Goal: Task Accomplishment & Management: Complete application form

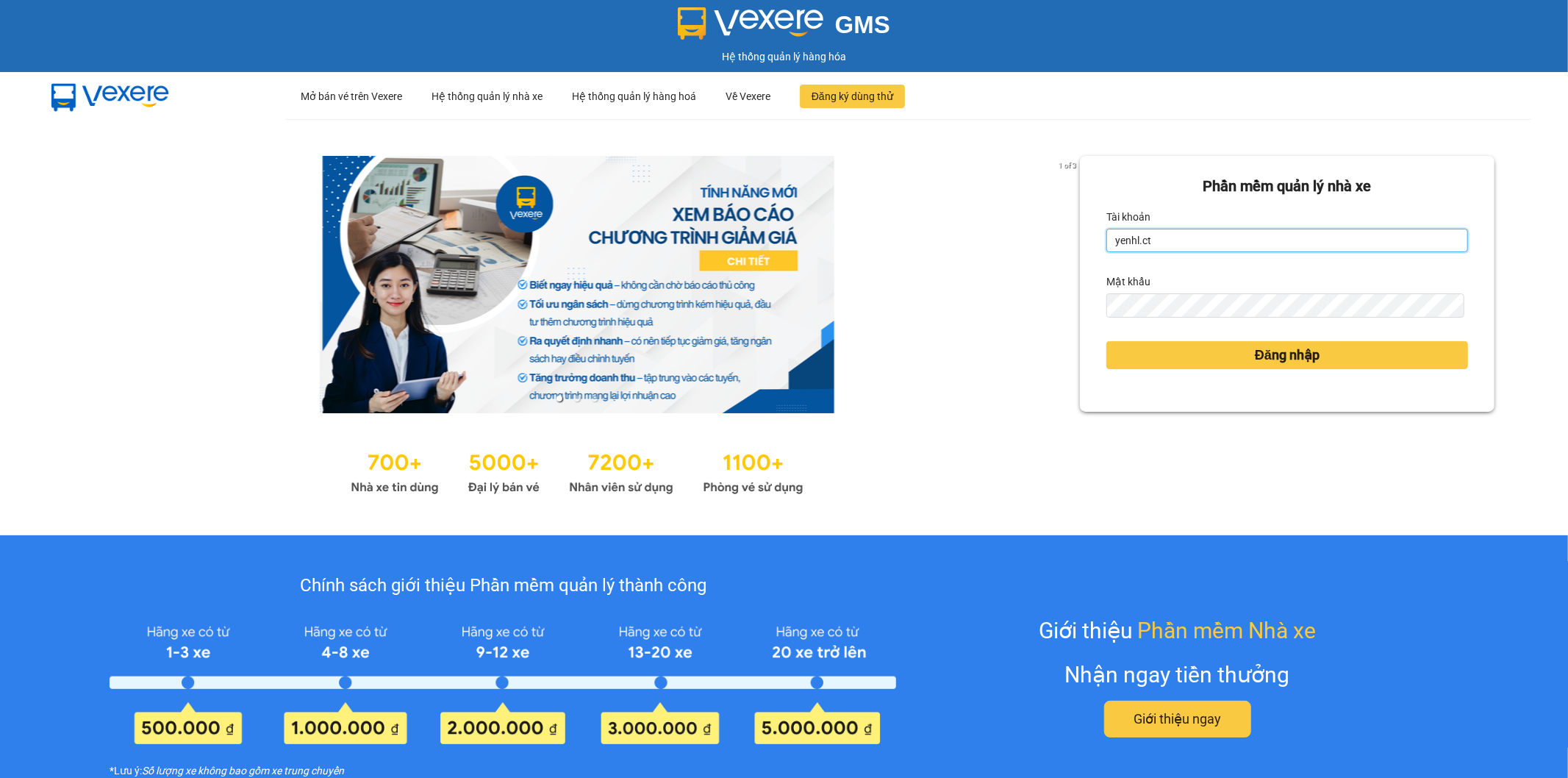
click at [1143, 239] on input "yenhl.ct" at bounding box center [1287, 241] width 361 height 24
type input "hienhl.ct"
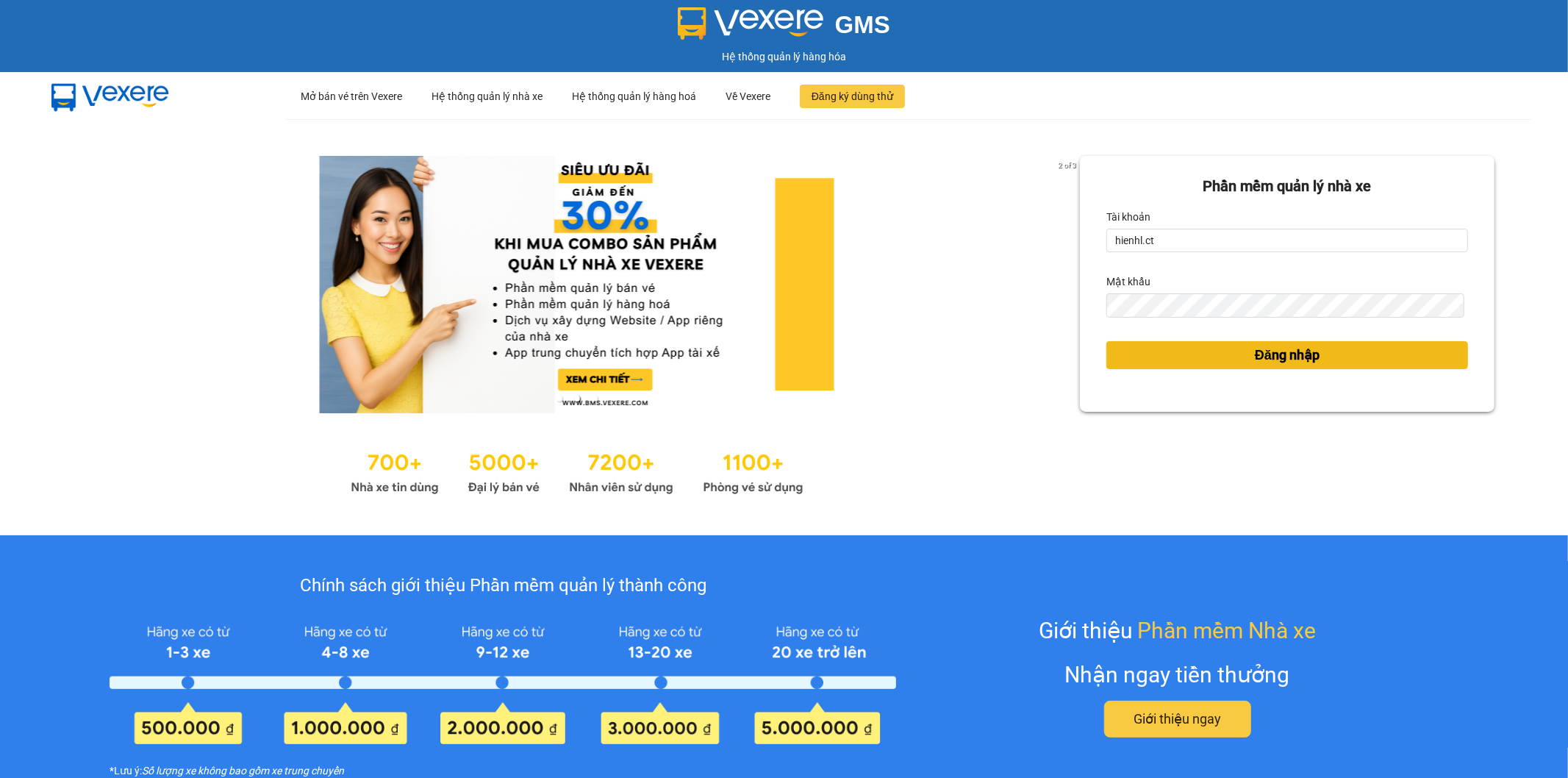
click at [1233, 348] on button "Đăng nhập" at bounding box center [1287, 355] width 361 height 28
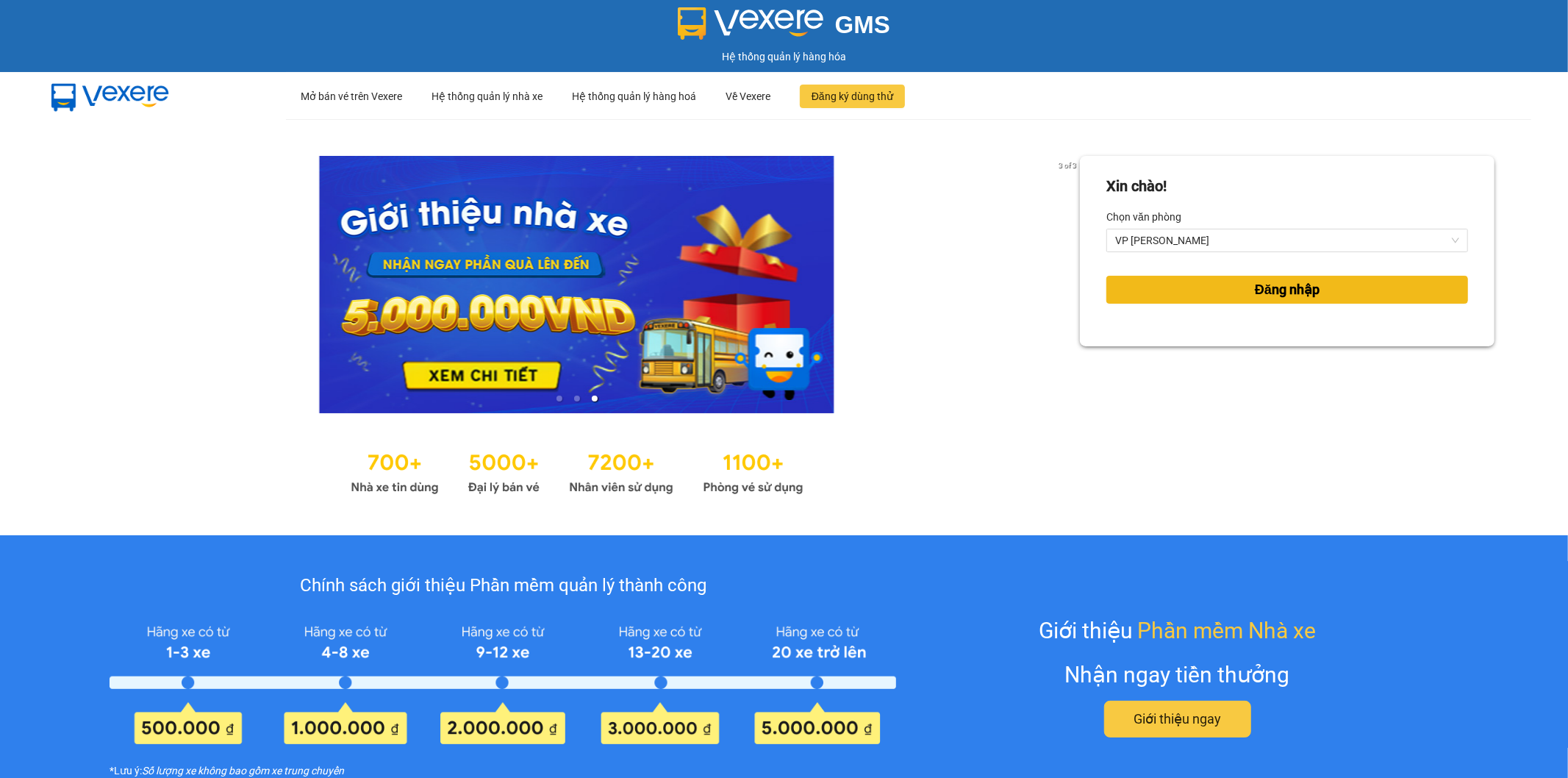
click at [1279, 291] on span "Đăng nhập" at bounding box center [1287, 289] width 65 height 20
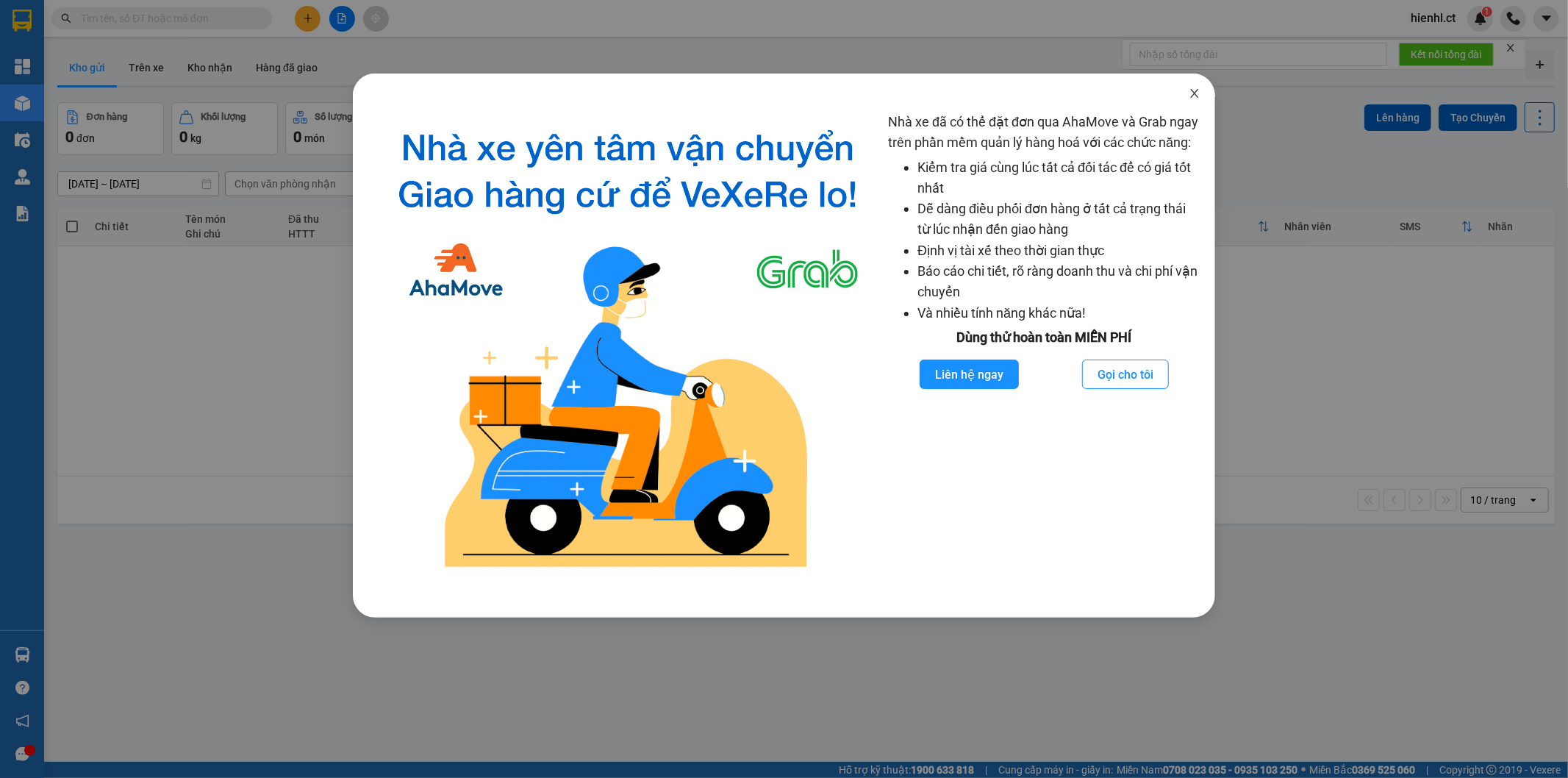
click at [1196, 89] on icon "close" at bounding box center [1194, 93] width 12 height 12
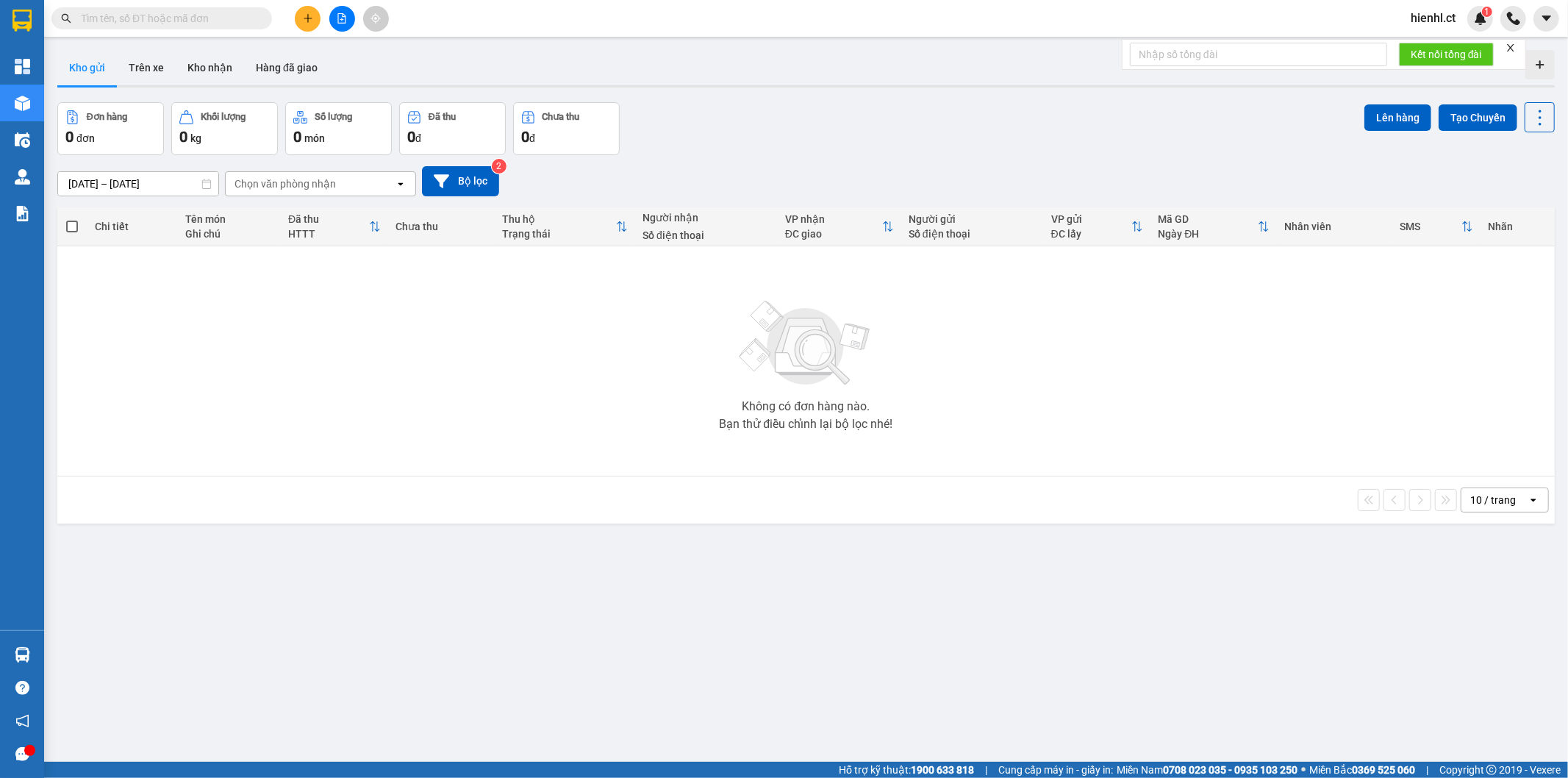
click at [176, 7] on span at bounding box center [162, 18] width 220 height 22
click at [165, 18] on input "text" at bounding box center [167, 18] width 173 height 16
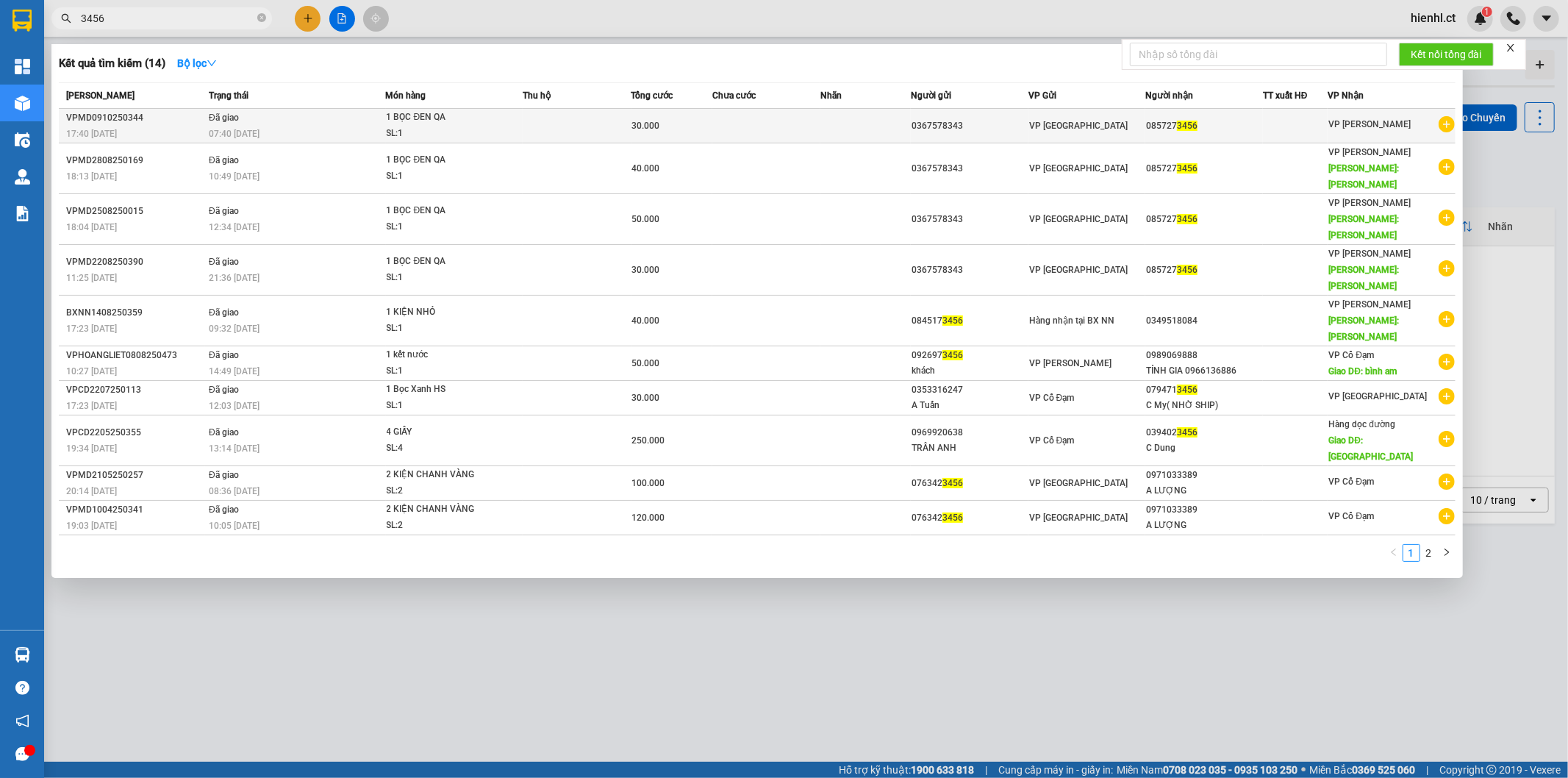
type input "3456"
drag, startPoint x: 1152, startPoint y: 127, endPoint x: 1203, endPoint y: 127, distance: 51.0
click at [1203, 127] on td "085727 3456" at bounding box center [1204, 126] width 118 height 35
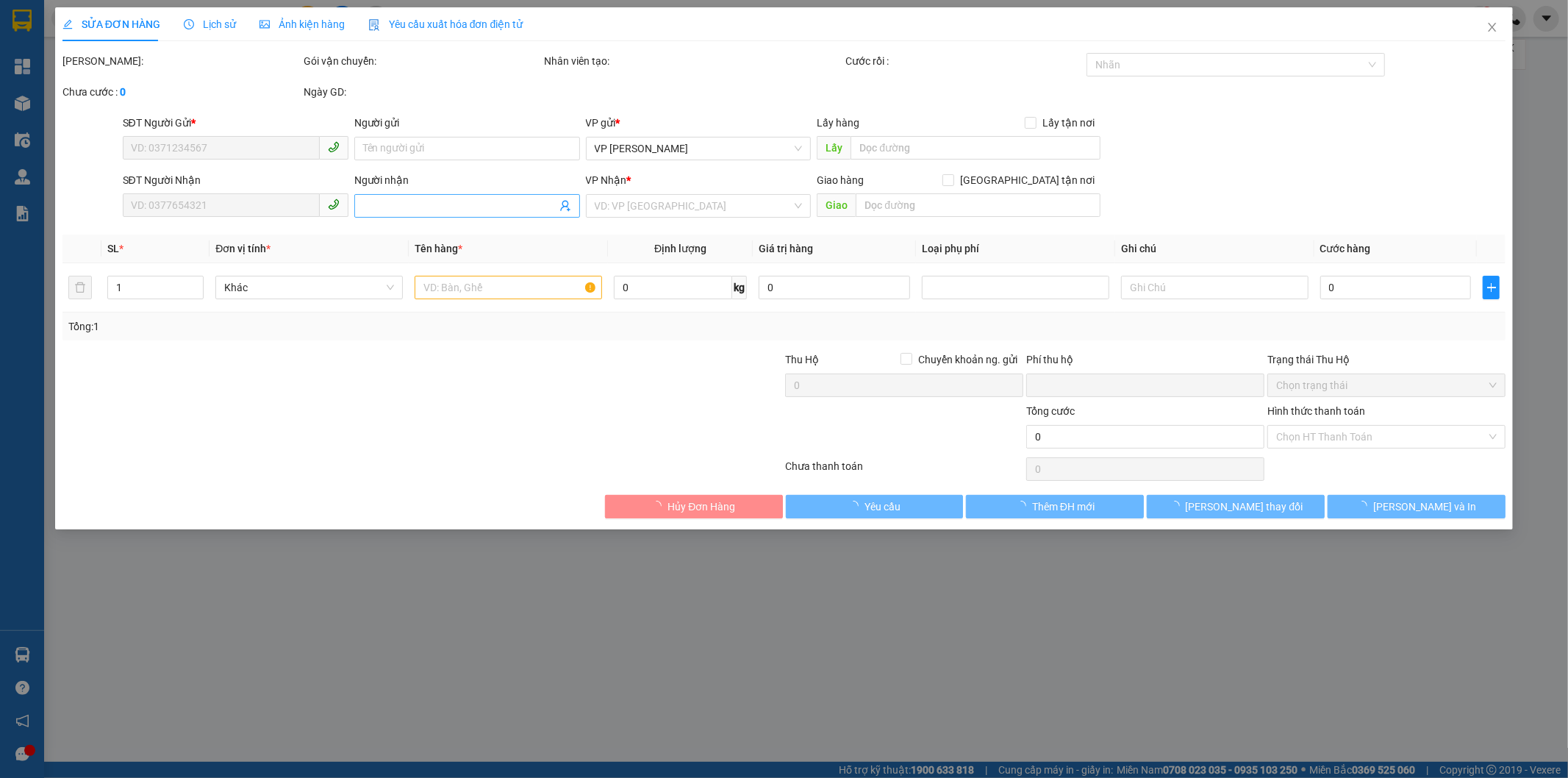
type input "0367578343"
type input "0857273456"
type input "0"
type input "30.000"
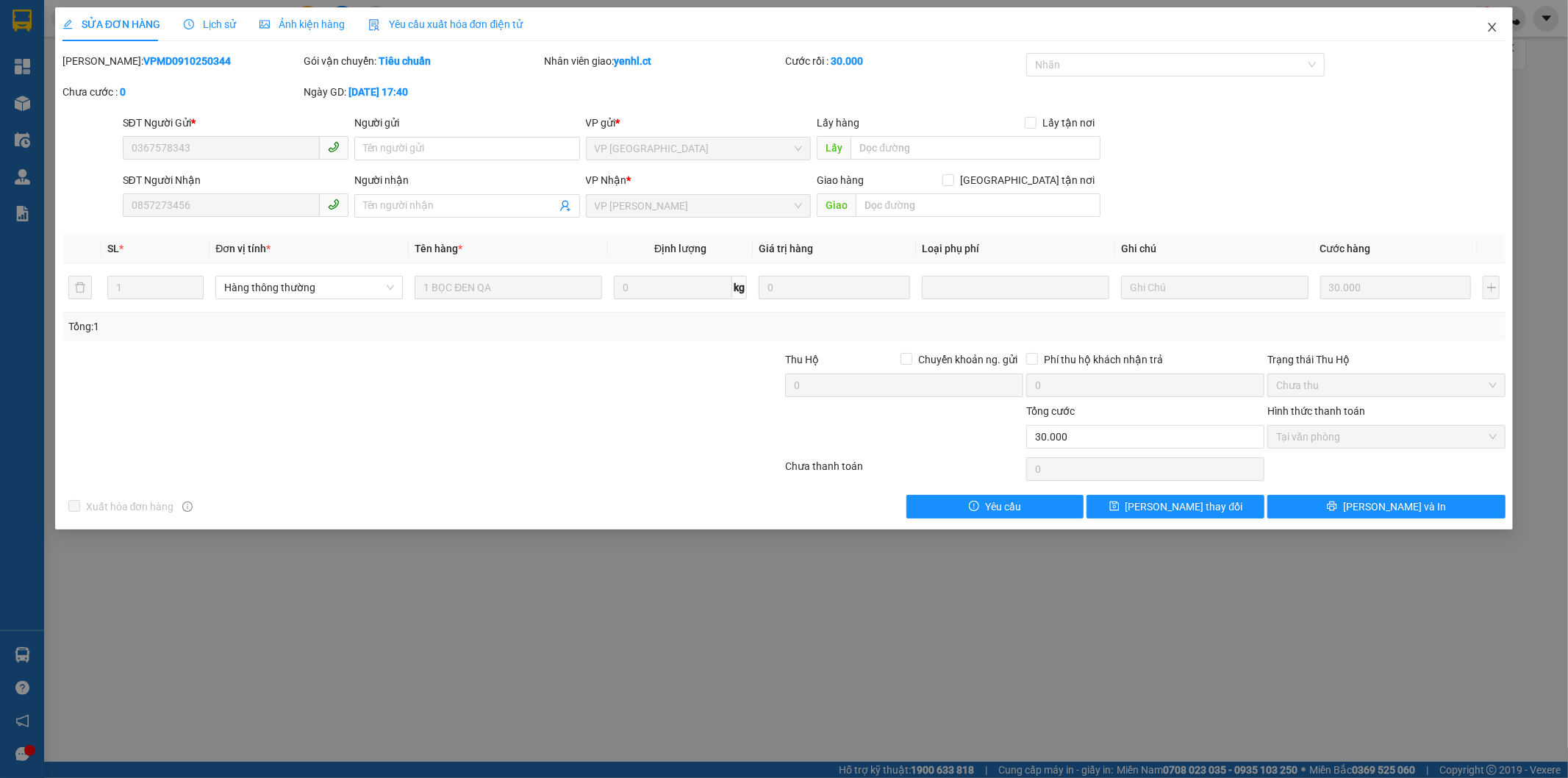
click at [1495, 27] on icon "close" at bounding box center [1492, 27] width 12 height 12
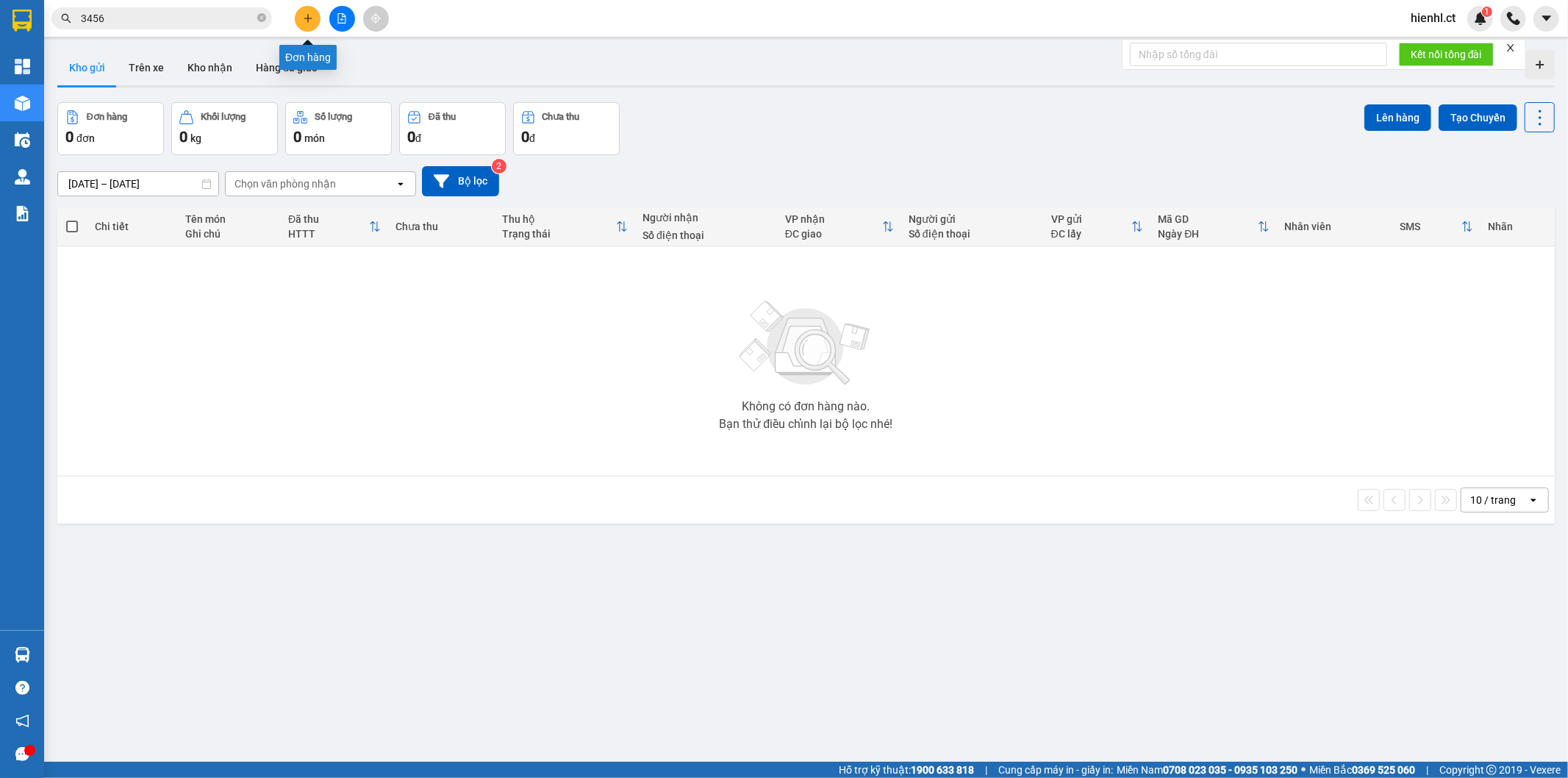
click at [307, 17] on icon "plus" at bounding box center [307, 18] width 10 height 10
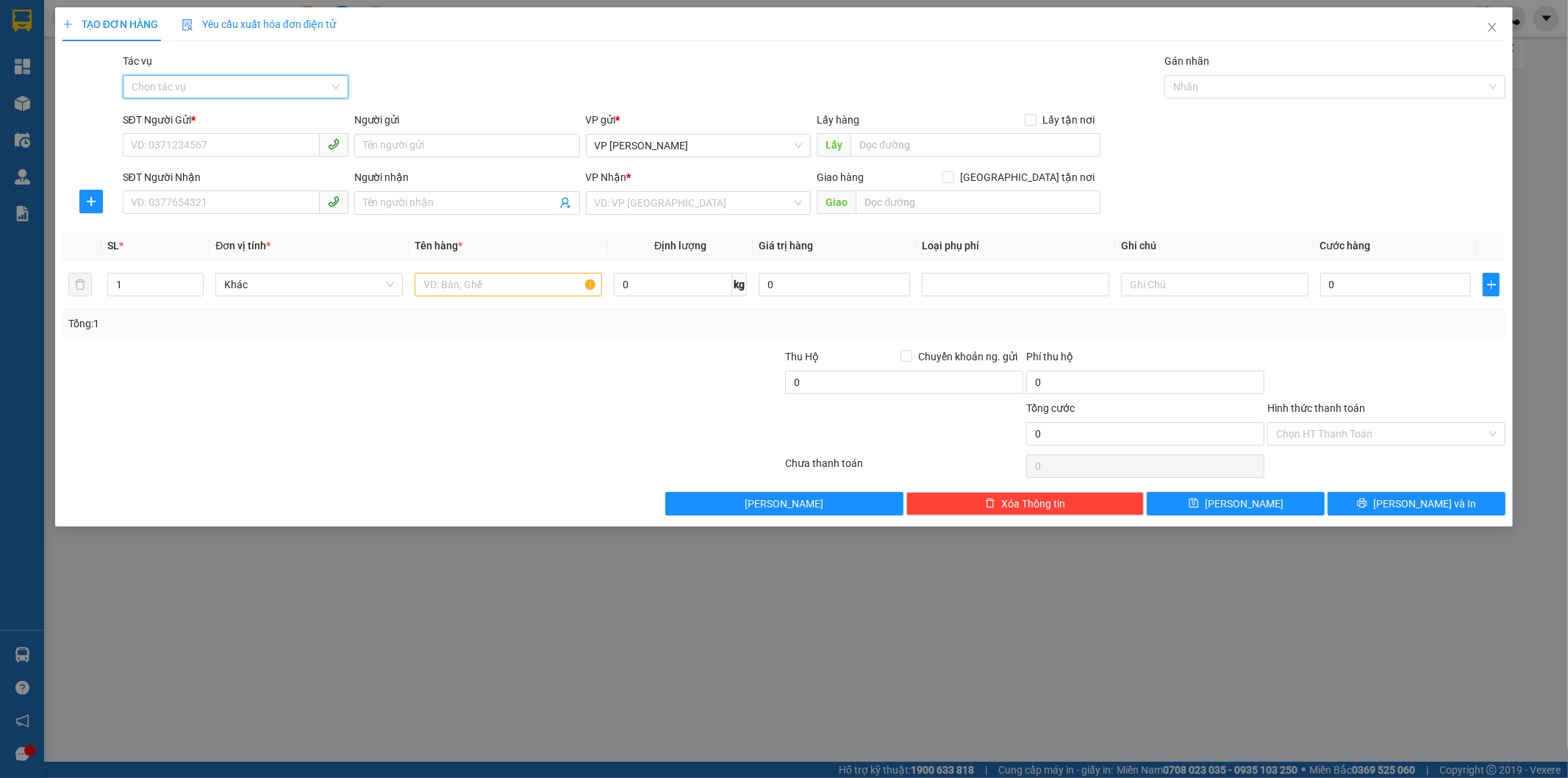
click at [205, 78] on input "Tác vụ" at bounding box center [230, 87] width 198 height 22
click at [202, 115] on div "Nhập hàng lên xe" at bounding box center [235, 116] width 208 height 16
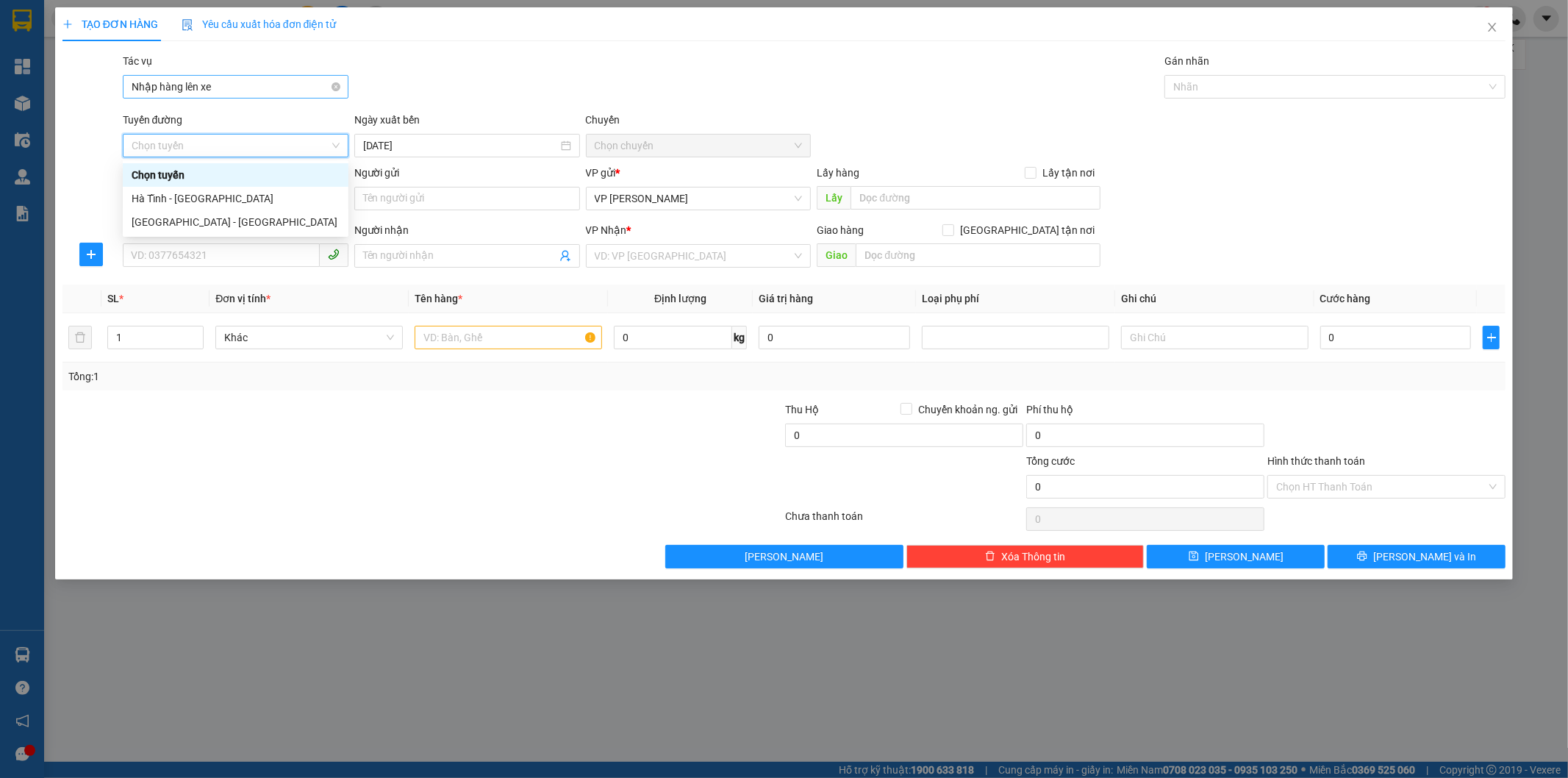
click at [291, 87] on span "Nhập hàng lên xe" at bounding box center [235, 87] width 208 height 22
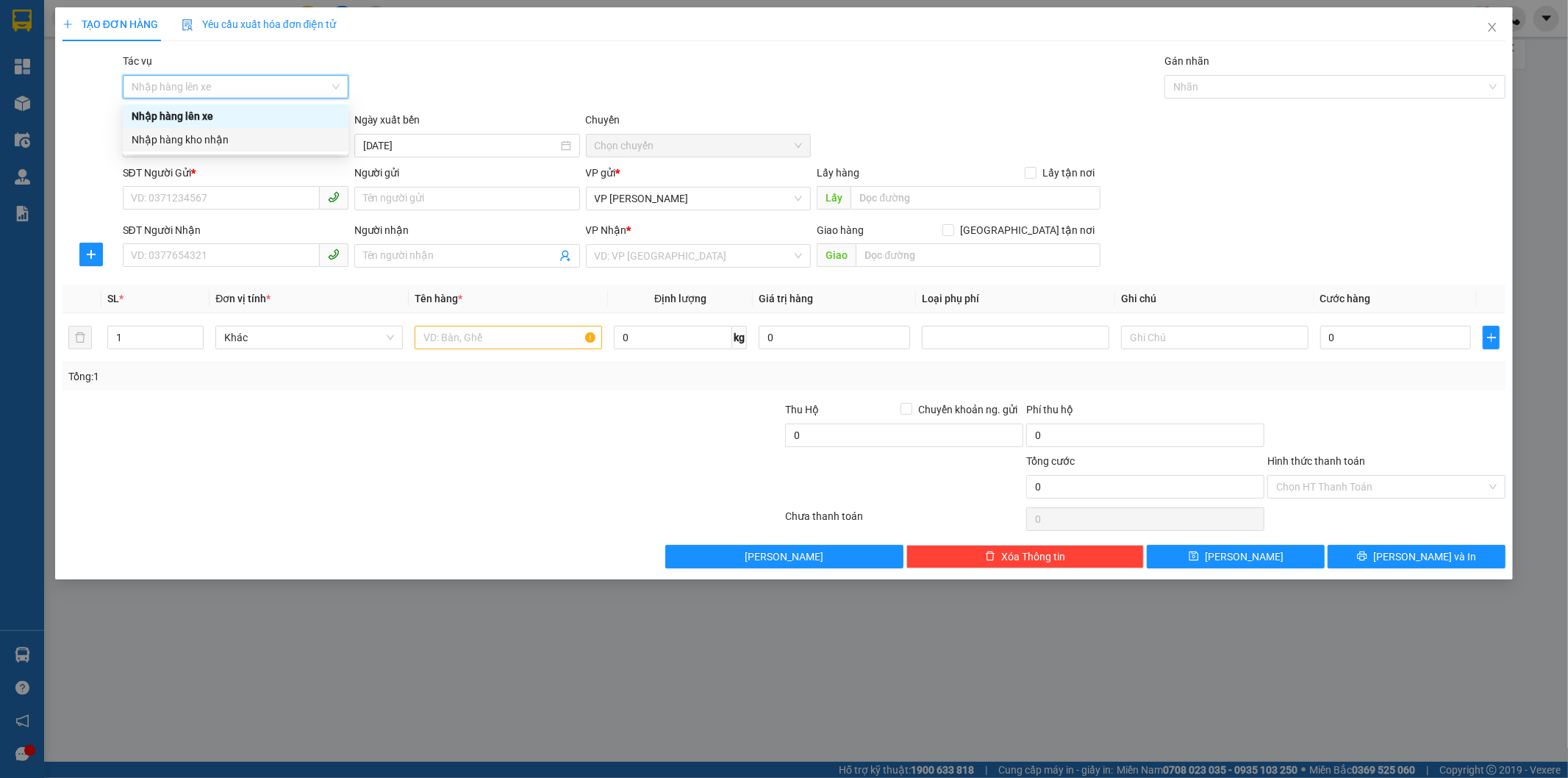
click at [241, 136] on div "Nhập hàng kho nhận" at bounding box center [235, 140] width 208 height 16
click at [202, 140] on span "Chọn tuyến" at bounding box center [235, 146] width 208 height 22
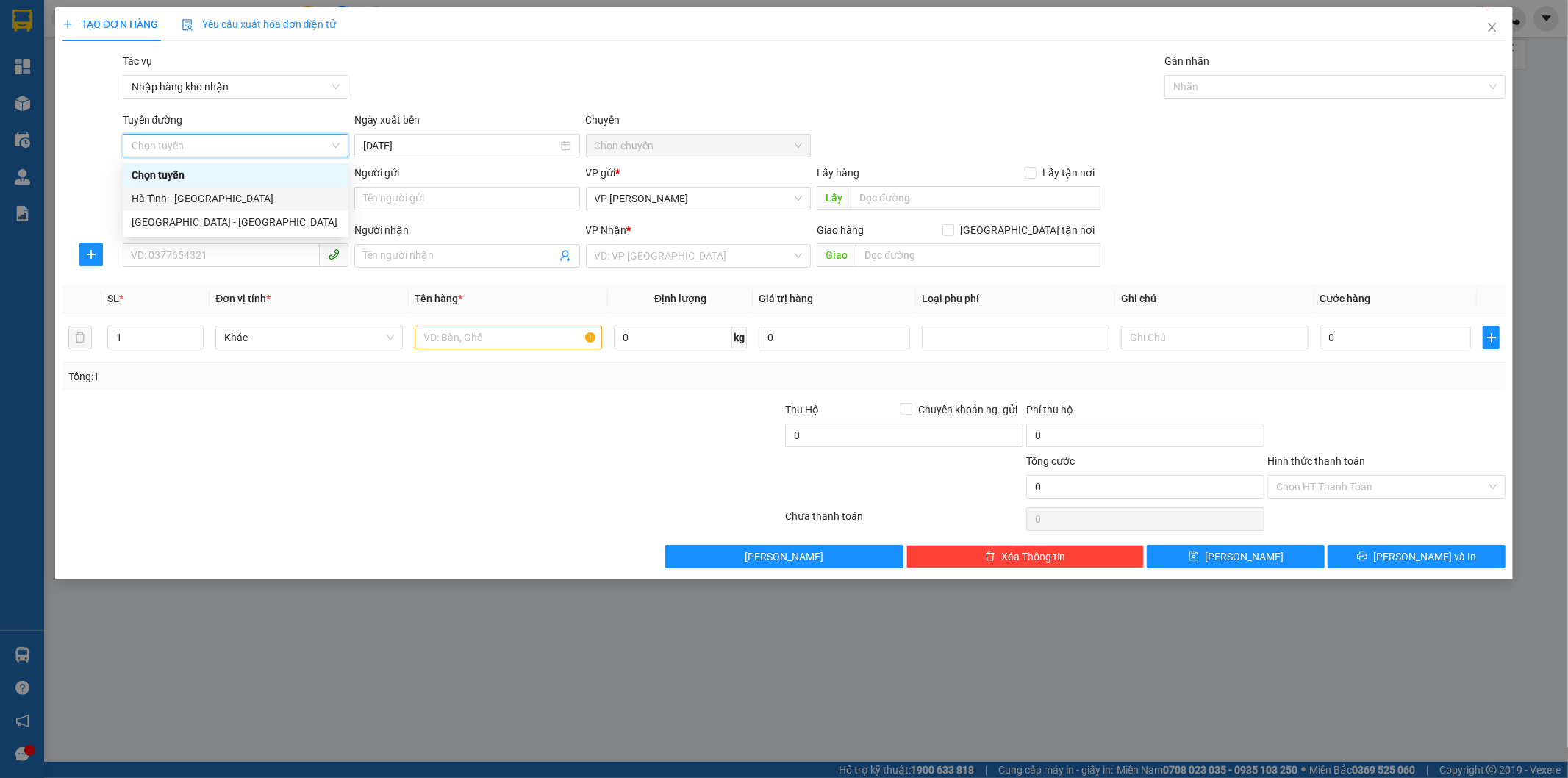
click at [199, 198] on div "Hà Tĩnh - [GEOGRAPHIC_DATA]" at bounding box center [235, 198] width 208 height 16
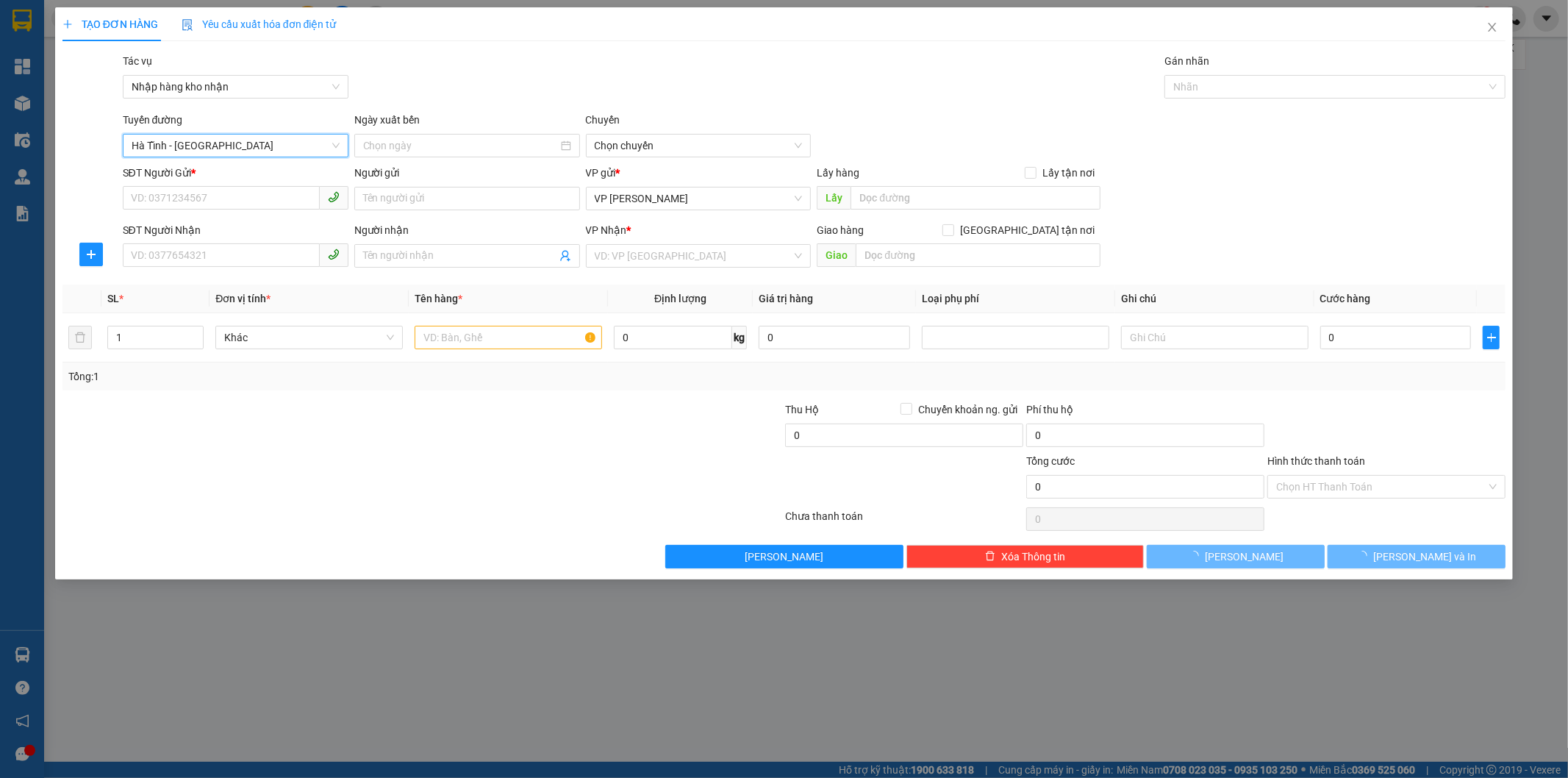
type input "[DATE]"
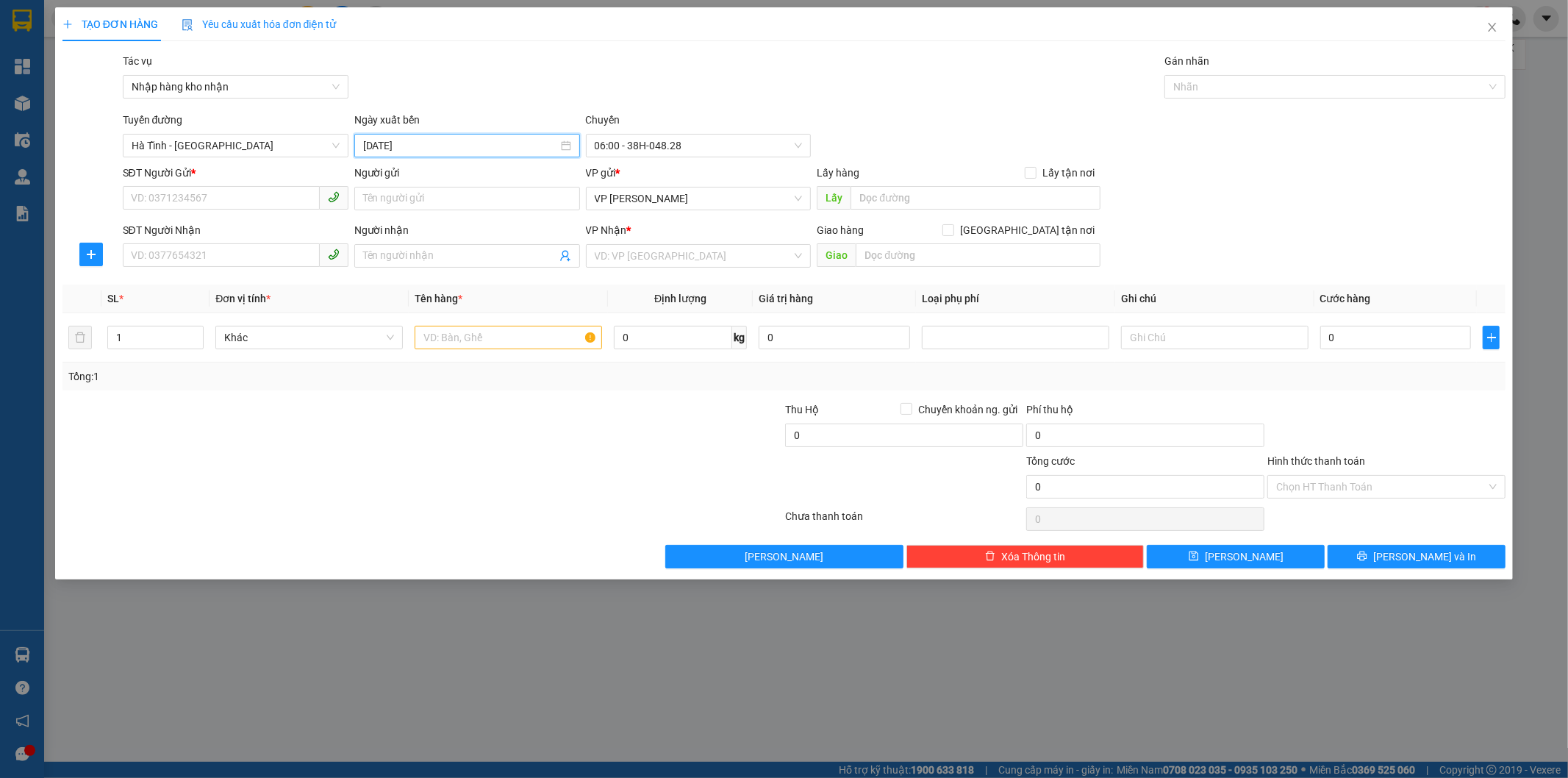
click at [430, 145] on input "[DATE]" at bounding box center [460, 145] width 194 height 16
click at [641, 145] on span "06:00 - 38H-048.28" at bounding box center [699, 146] width 208 height 22
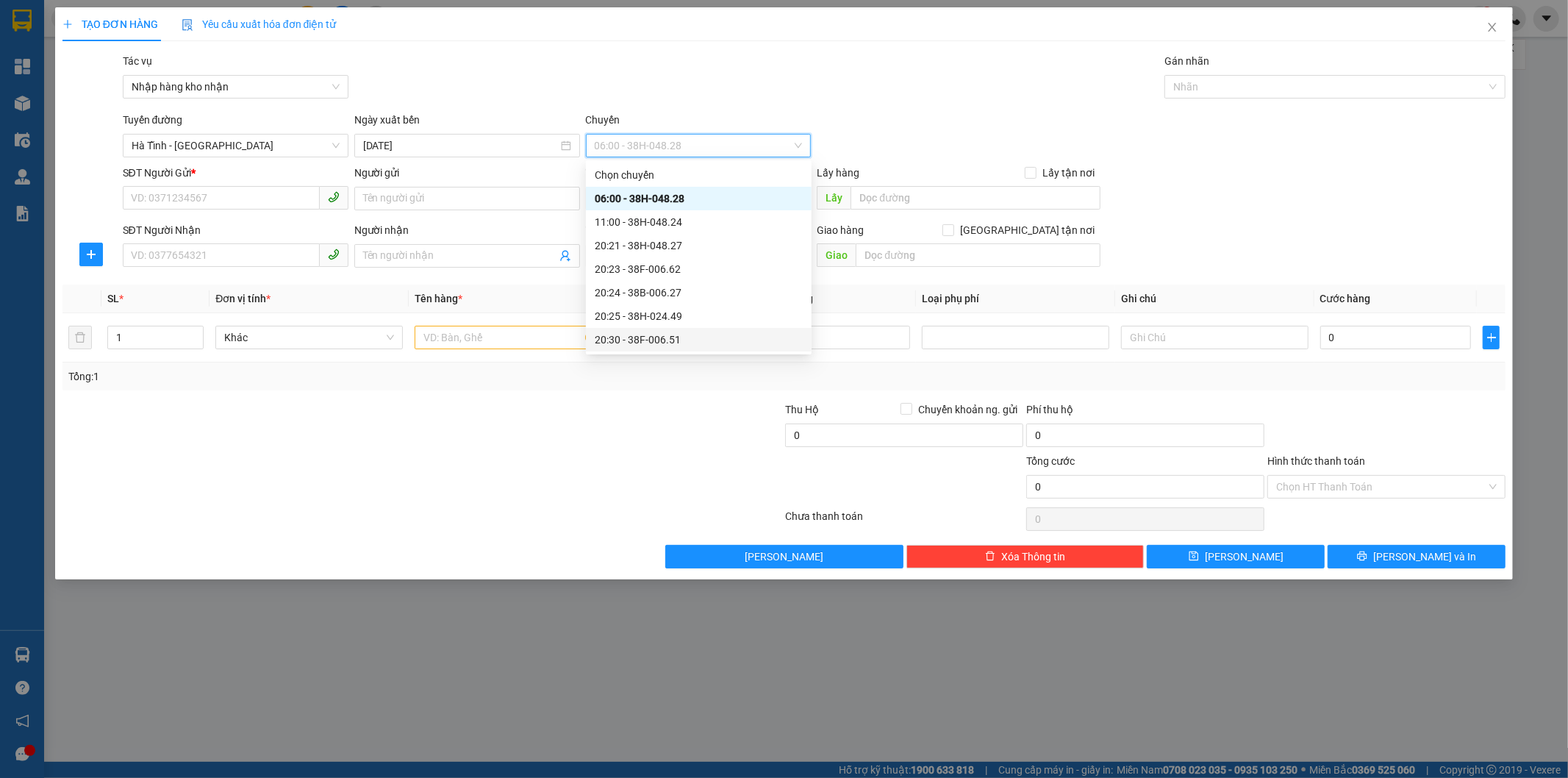
click at [659, 335] on div "20:30 - 38F-006.51" at bounding box center [699, 340] width 208 height 16
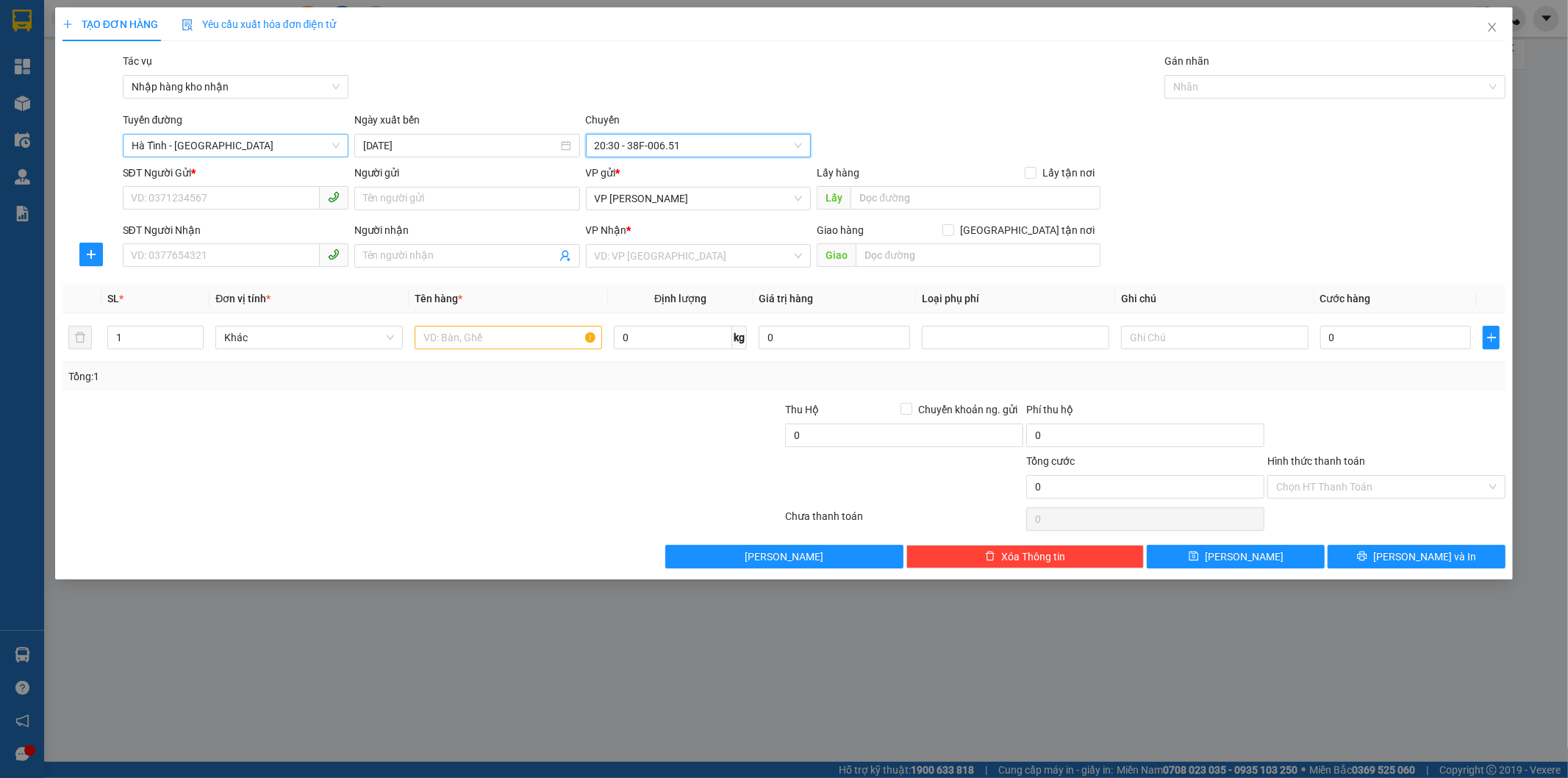
click at [233, 137] on span "Hà Tĩnh - [GEOGRAPHIC_DATA]" at bounding box center [235, 146] width 208 height 22
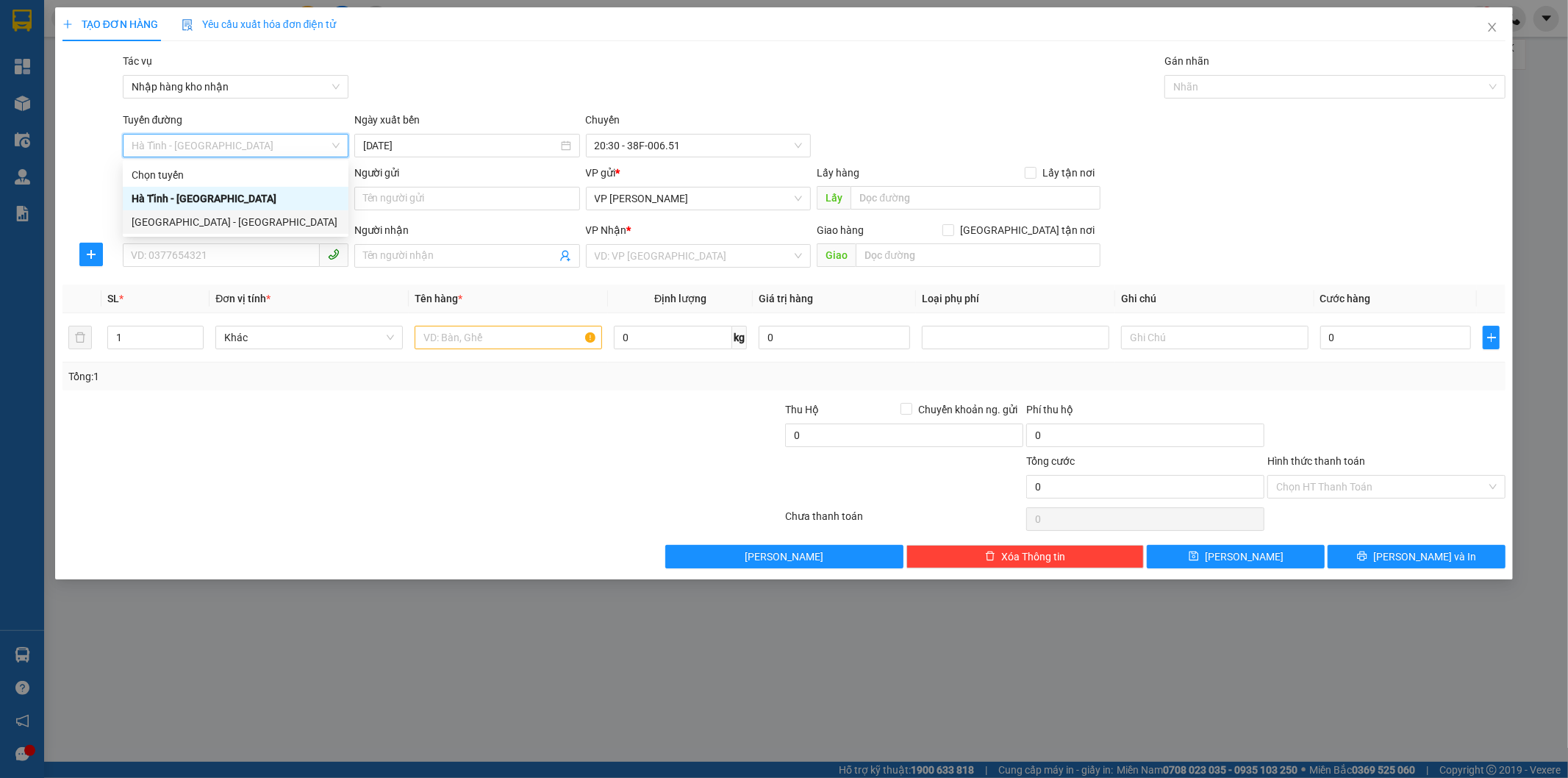
click at [200, 221] on div "[GEOGRAPHIC_DATA] - [GEOGRAPHIC_DATA]" at bounding box center [235, 222] width 208 height 16
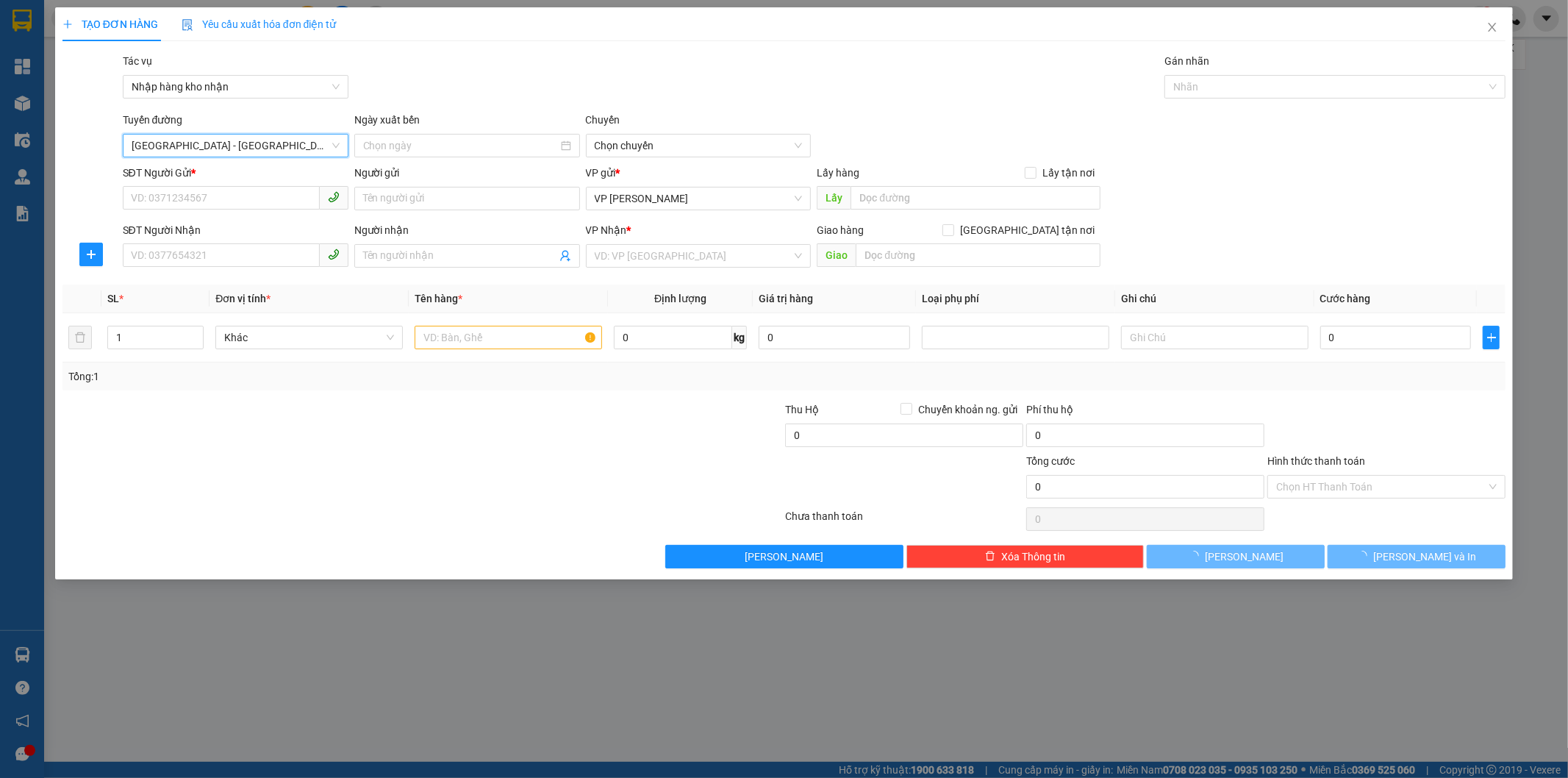
type input "[DATE]"
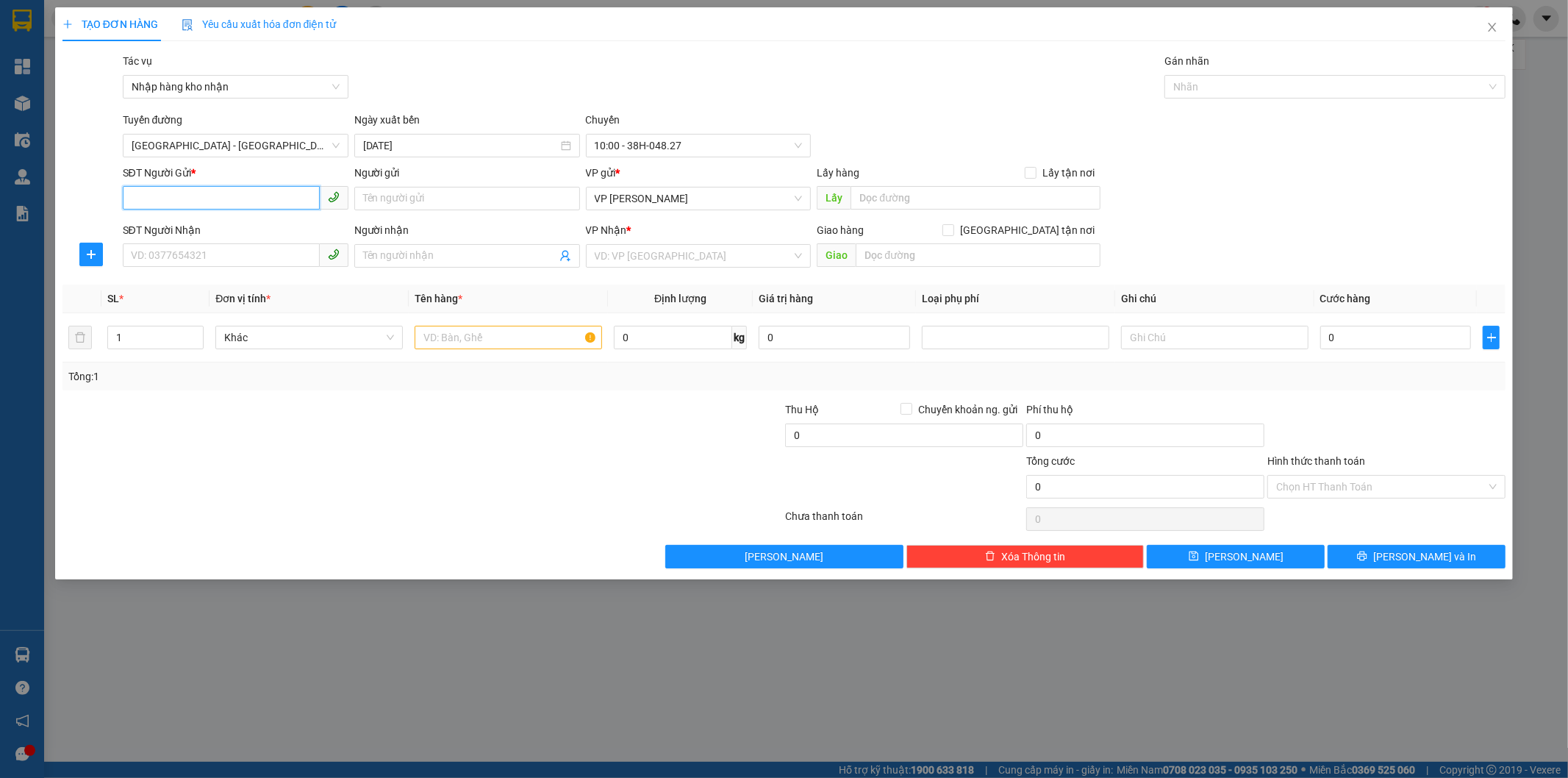
click at [183, 194] on input "SĐT Người Gửi *" at bounding box center [221, 198] width 197 height 24
click at [403, 194] on input "Người gửi" at bounding box center [467, 198] width 226 height 24
click at [215, 201] on input "SĐT Người Gửi *" at bounding box center [221, 198] width 197 height 24
type input "000"
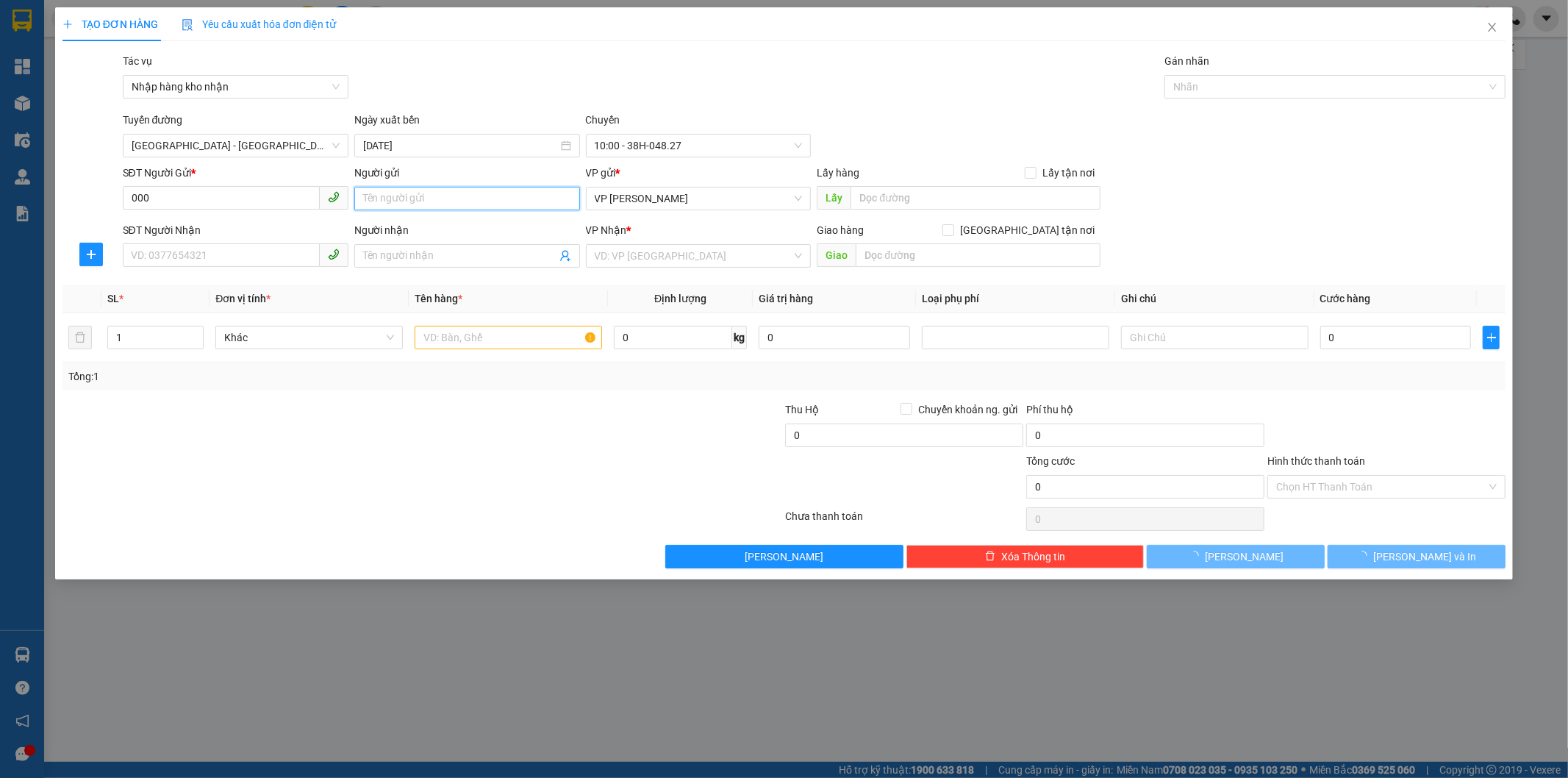
click at [370, 200] on input "Người gửi" at bounding box center [467, 198] width 226 height 24
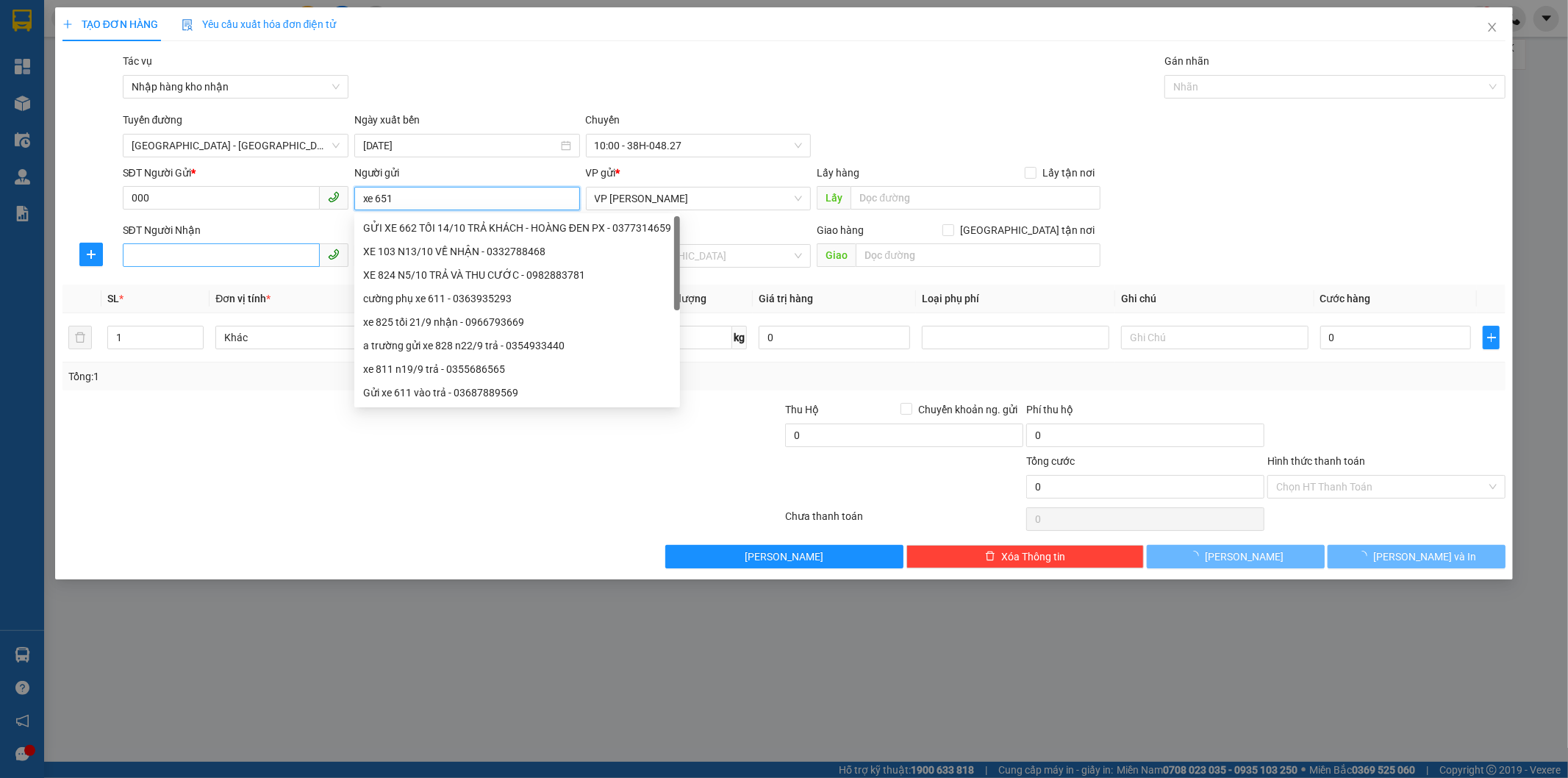
type input "xe 651"
click at [209, 248] on input "SĐT Người Nhận" at bounding box center [221, 255] width 197 height 24
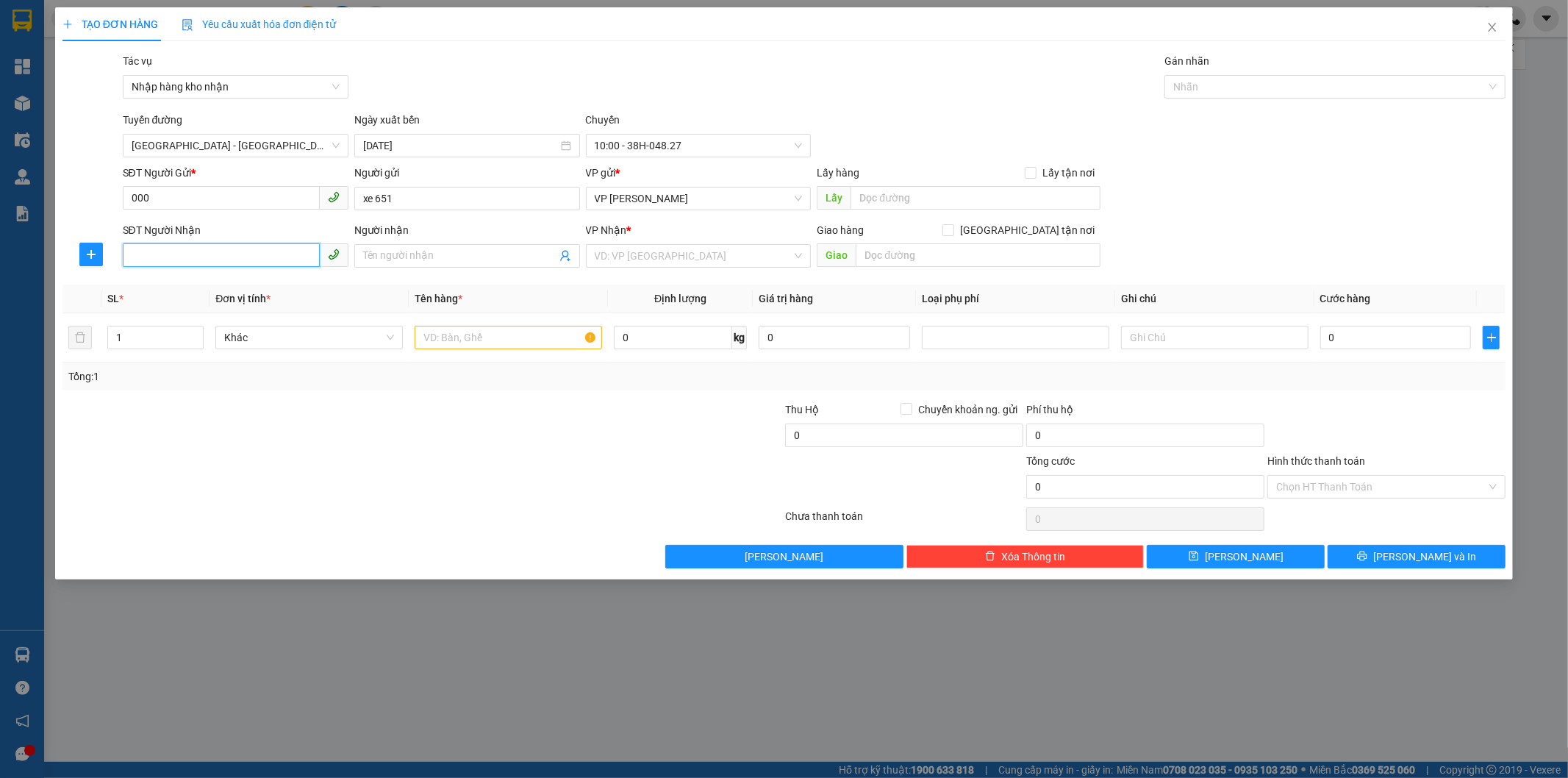
paste input "0857273456"
type input "0857273456"
click at [442, 252] on input "Người nhận" at bounding box center [459, 256] width 194 height 16
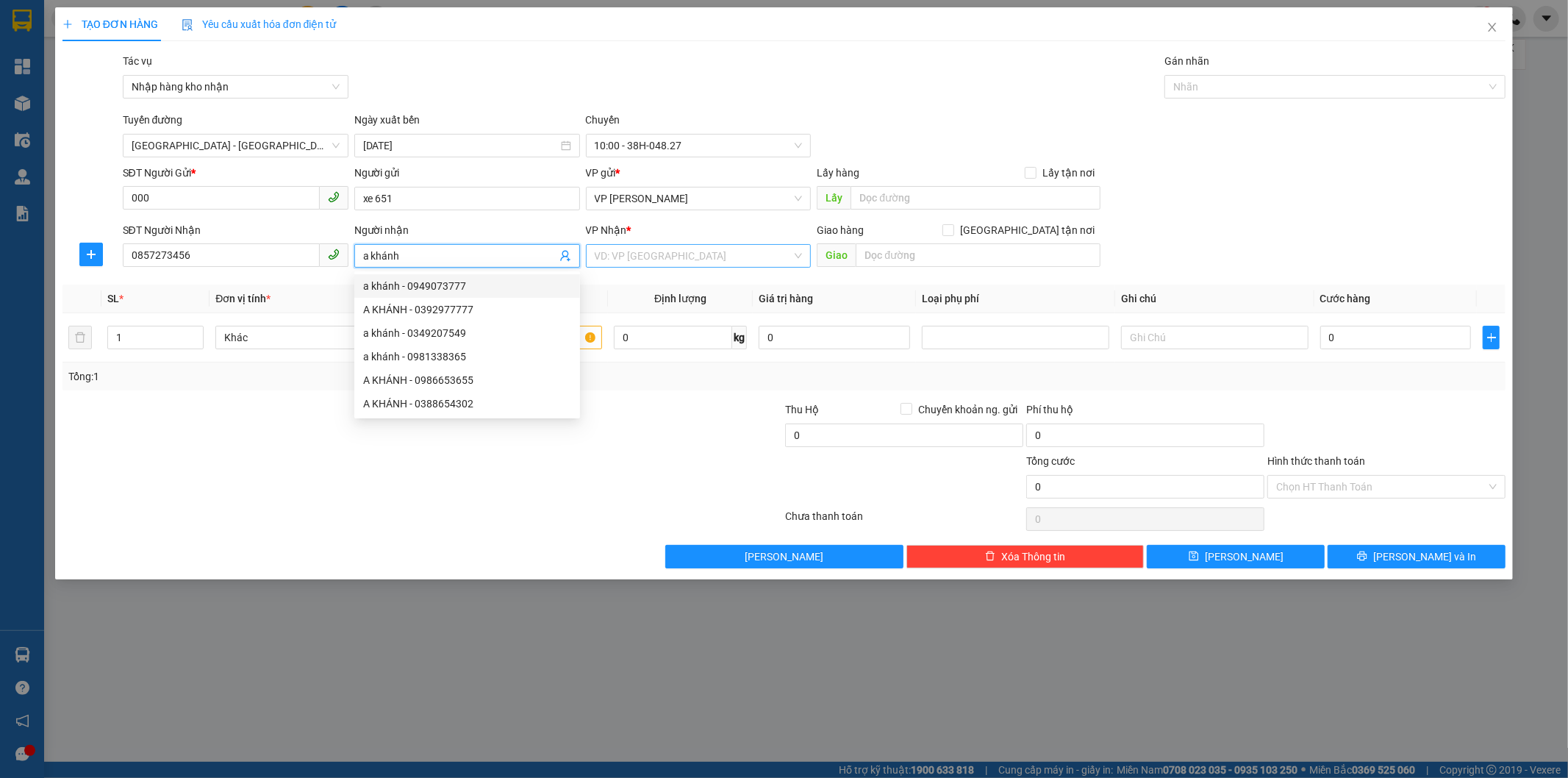
type input "a khánh"
click at [615, 258] on input "search" at bounding box center [694, 256] width 198 height 22
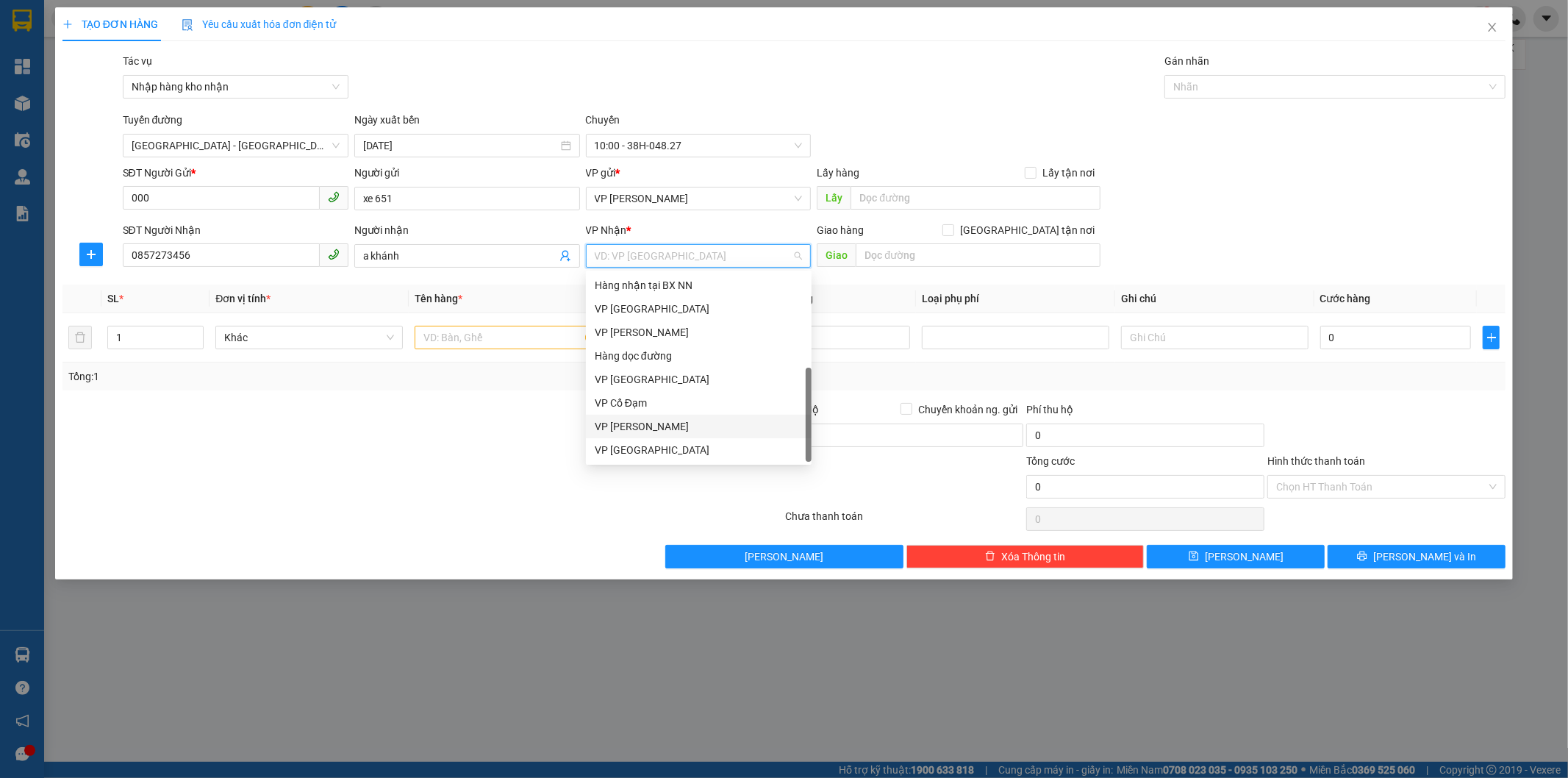
scroll to position [47, 0]
click at [643, 424] on div "VP [PERSON_NAME]" at bounding box center [699, 427] width 208 height 16
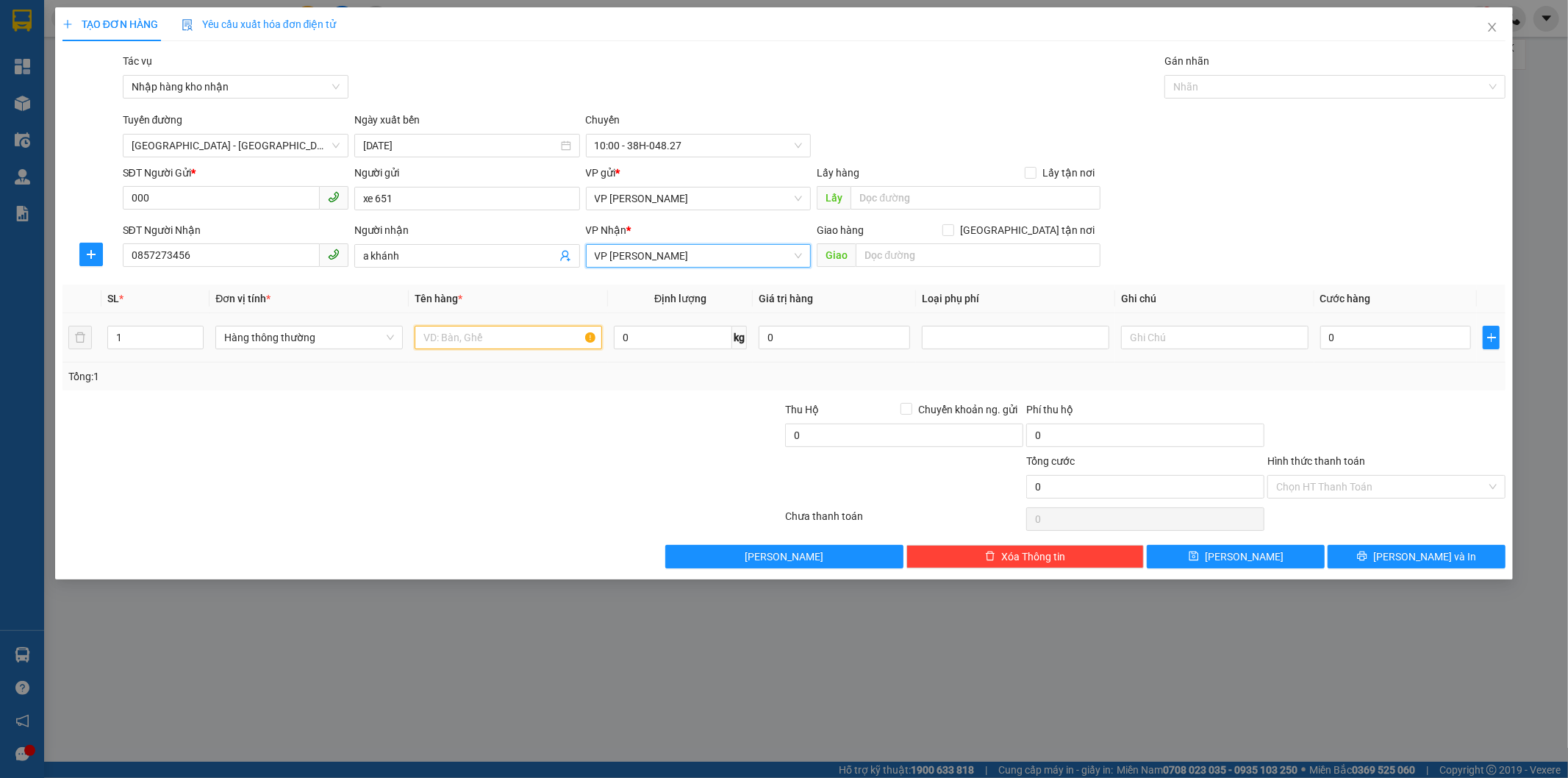
click at [440, 332] on input "text" at bounding box center [508, 337] width 187 height 24
type input "1 giấy"
click at [1332, 331] on input "0" at bounding box center [1396, 337] width 151 height 24
type input "1"
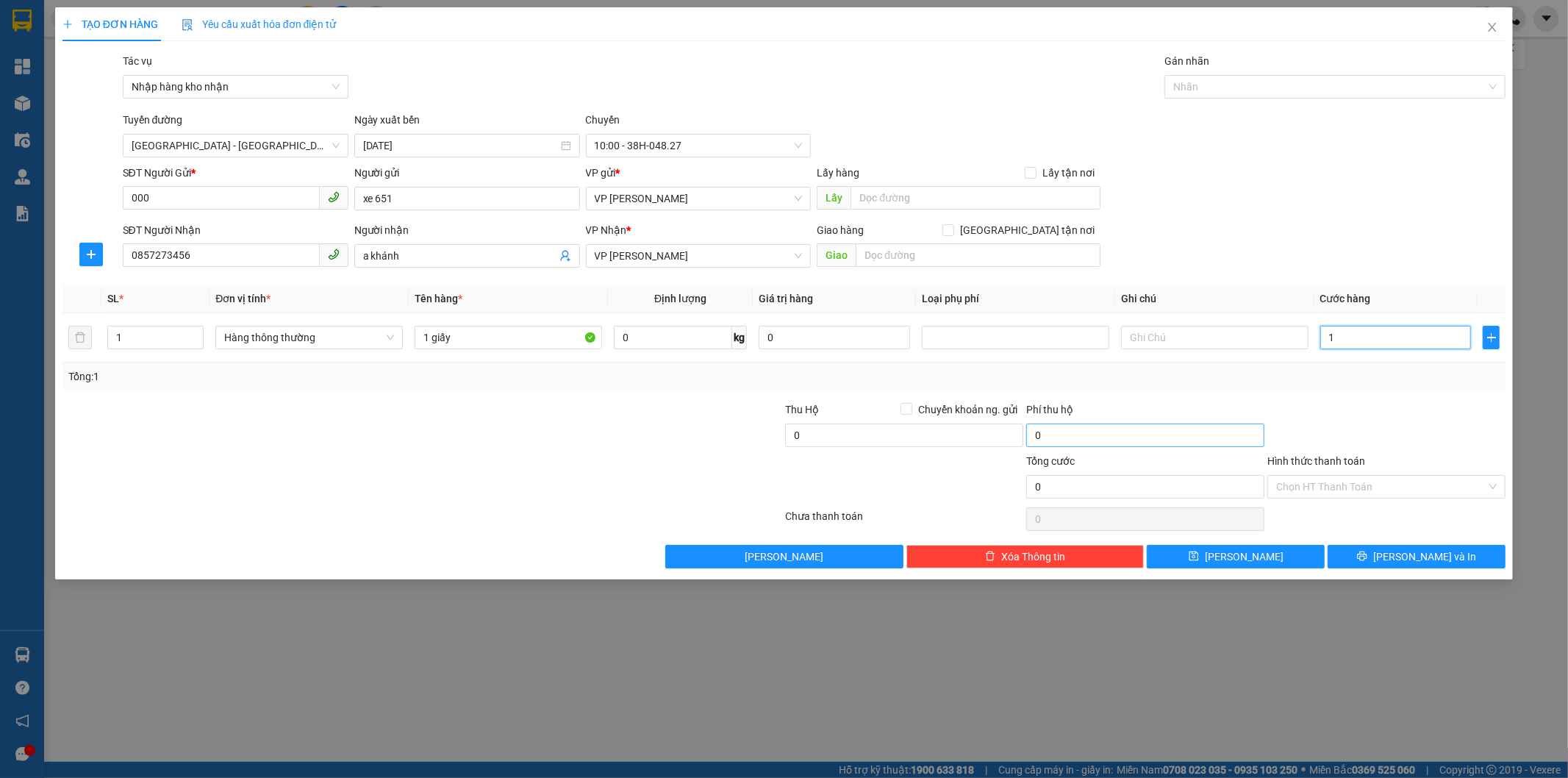
type input "1"
type input "10"
type input "100"
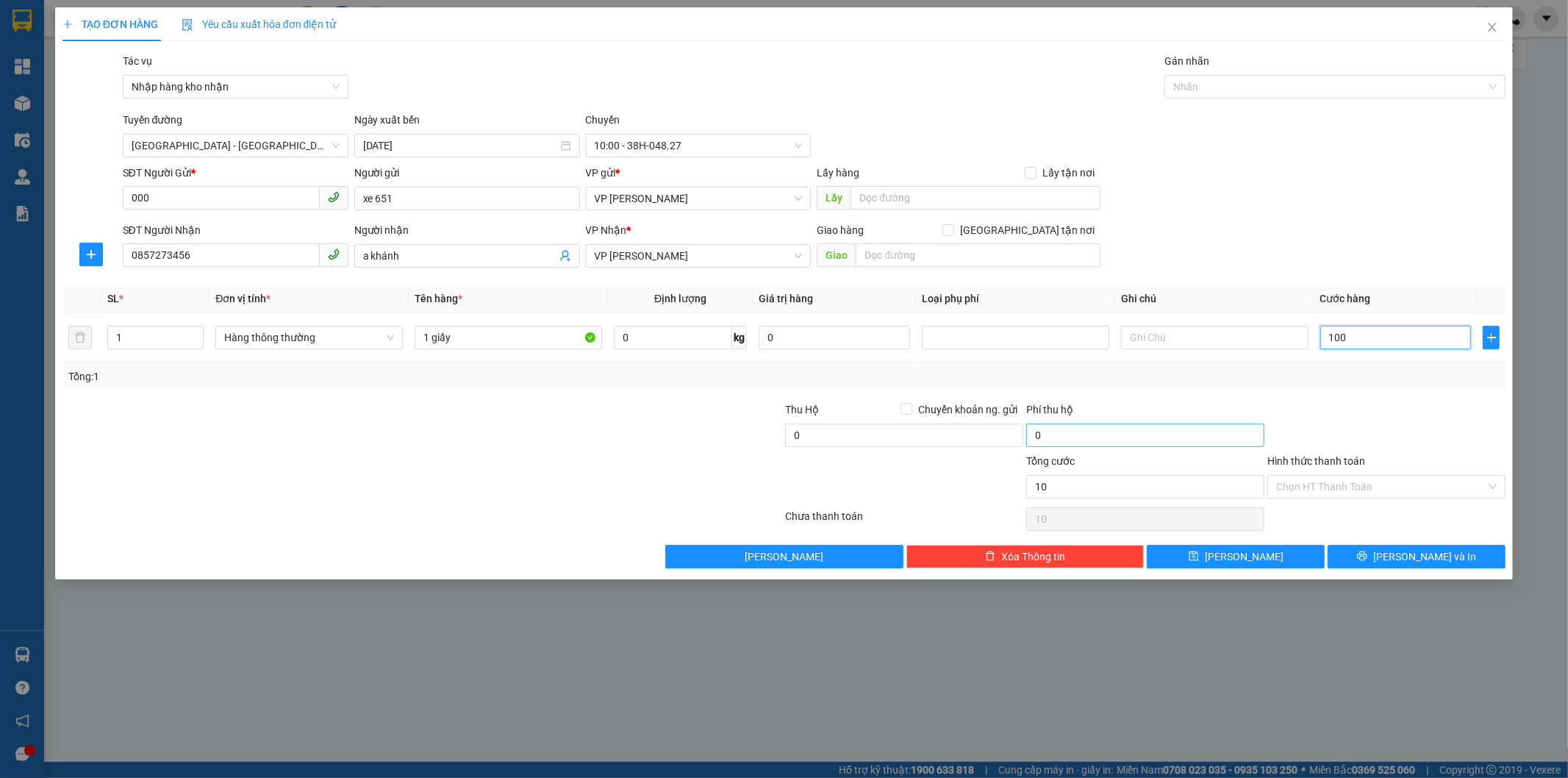
type input "100"
type input "1.000"
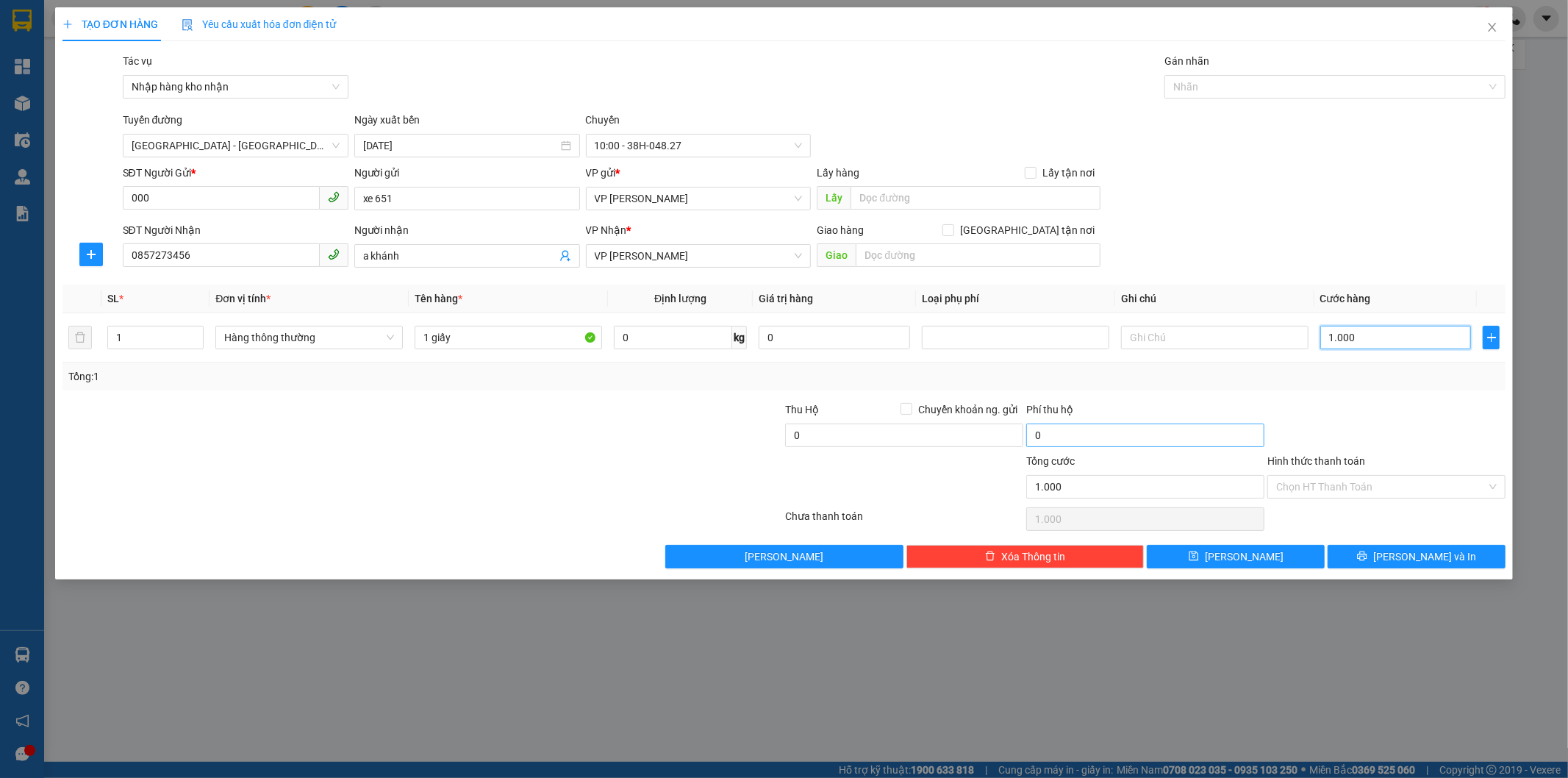
type input "10.000"
type input "100.000"
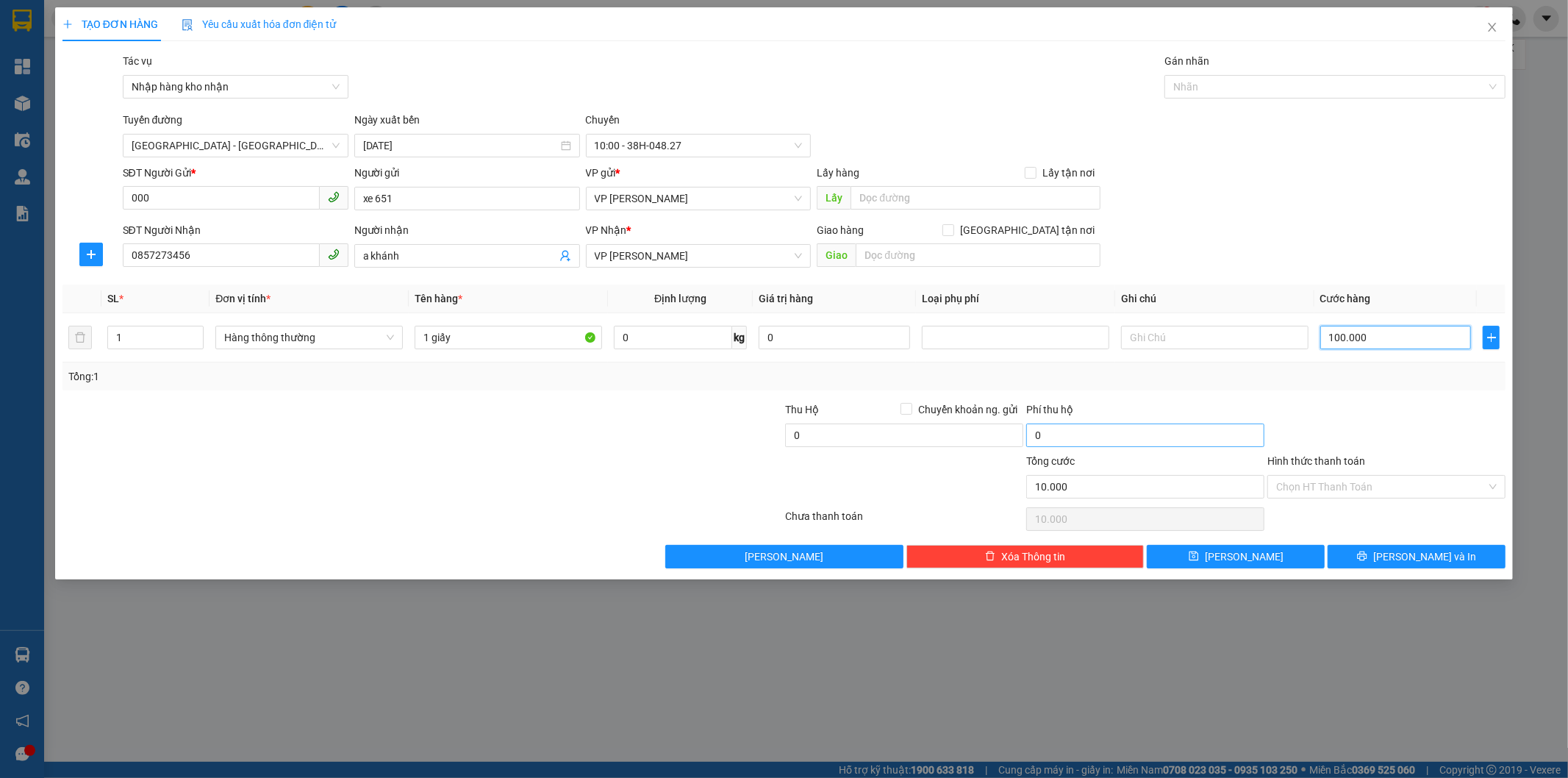
type input "100.000"
type input "1.000.000"
type input "100.000"
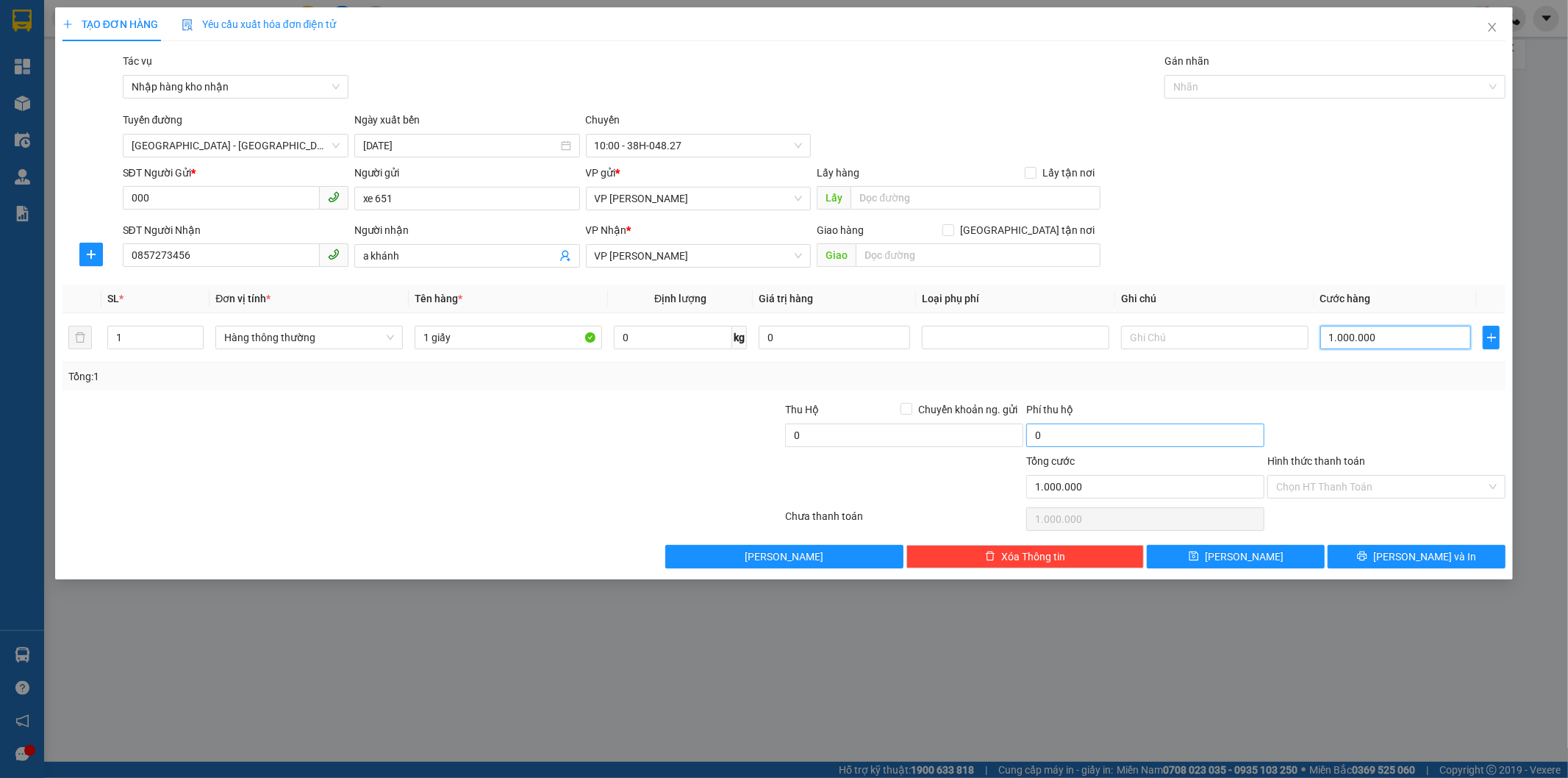
type input "100.000"
click at [1261, 559] on button "[PERSON_NAME]" at bounding box center [1236, 557] width 178 height 24
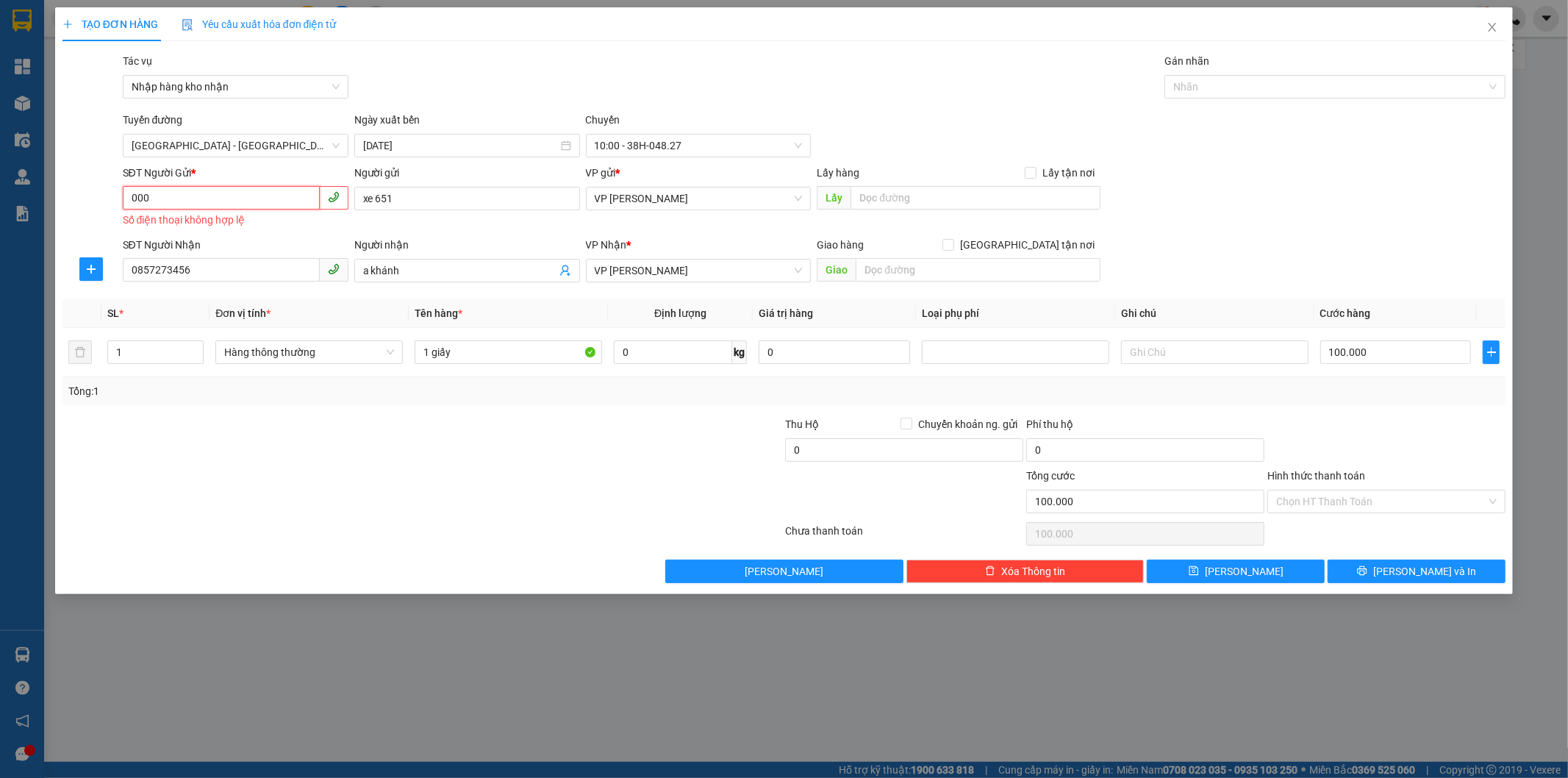
click at [166, 196] on input "000" at bounding box center [221, 198] width 197 height 24
drag, startPoint x: 166, startPoint y: 196, endPoint x: 127, endPoint y: 202, distance: 39.5
click at [127, 202] on input "000" at bounding box center [221, 198] width 197 height 24
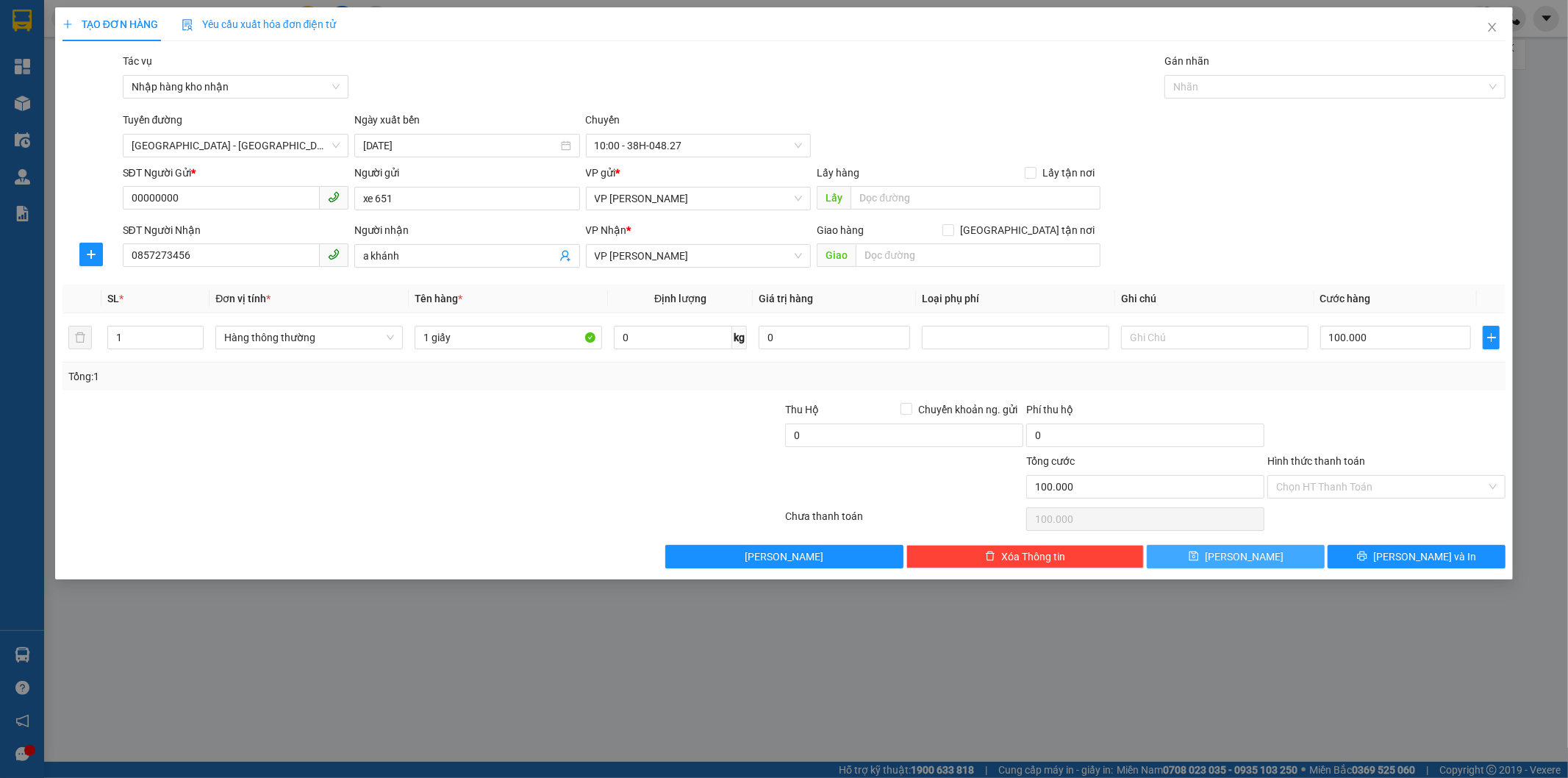
click at [1214, 560] on button "[PERSON_NAME]" at bounding box center [1236, 557] width 178 height 24
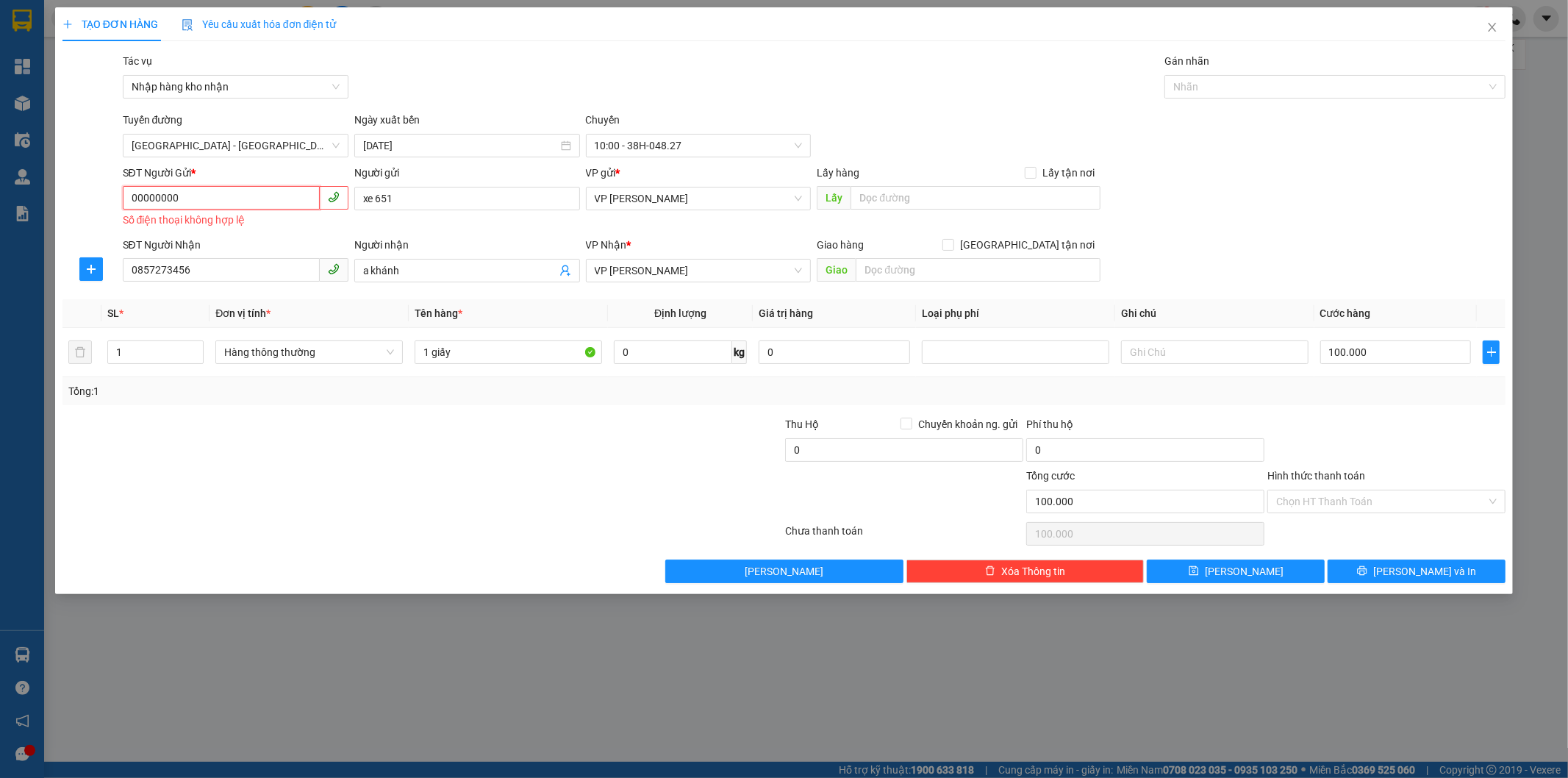
click at [177, 201] on input "00000000" at bounding box center [221, 198] width 197 height 24
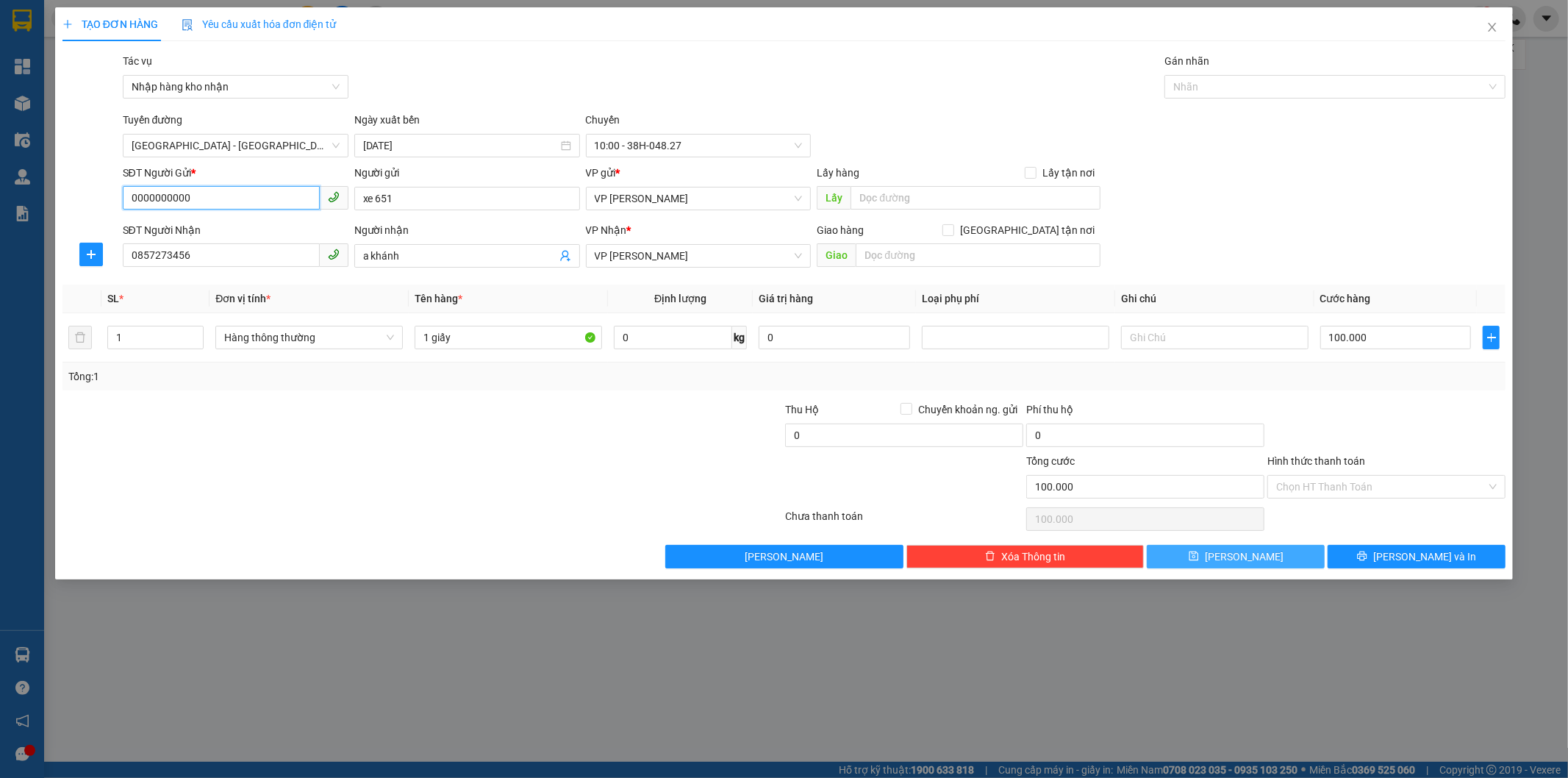
type input "0000000000"
click at [1199, 554] on icon "save" at bounding box center [1194, 556] width 9 height 9
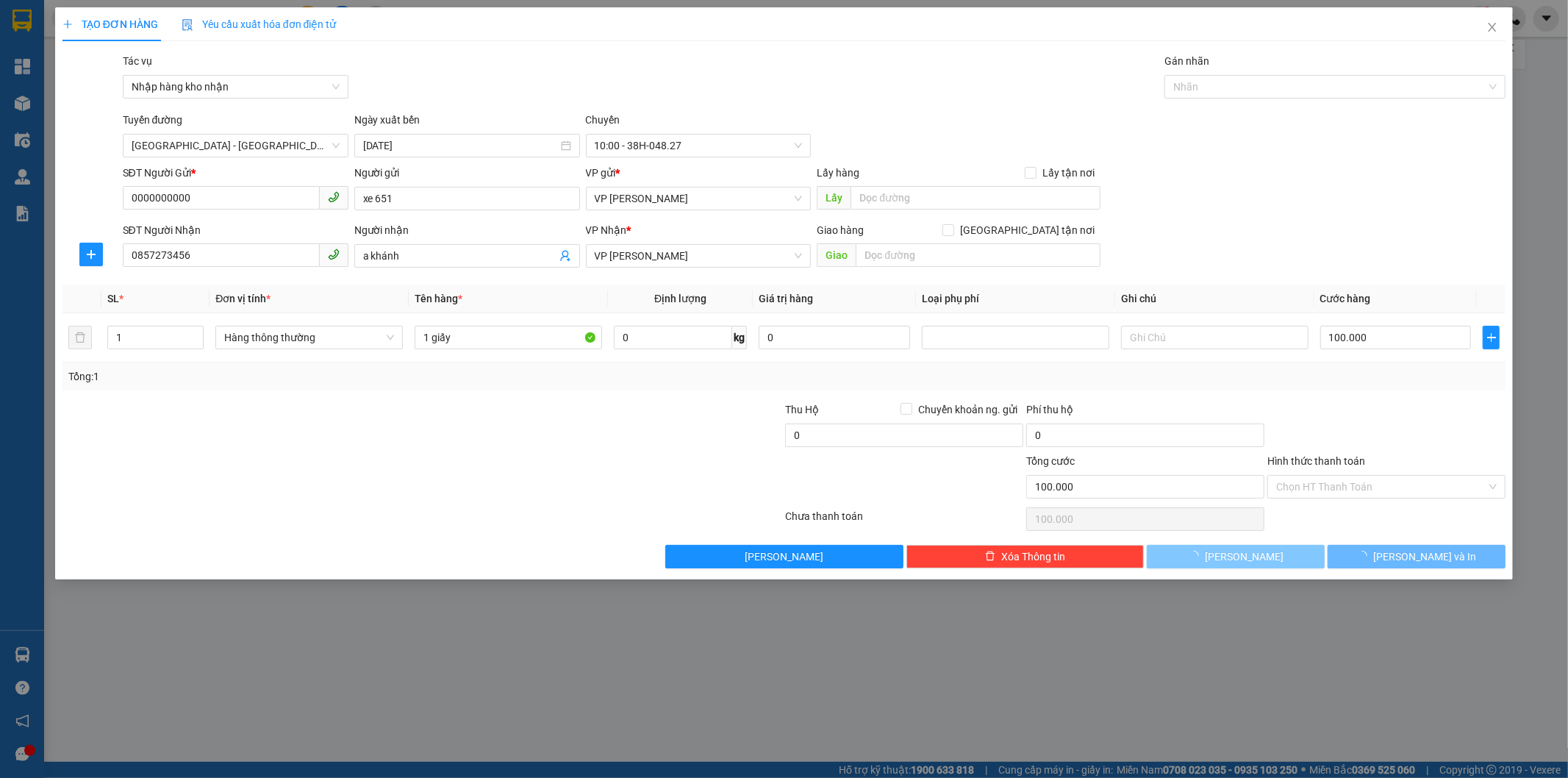
type input "0"
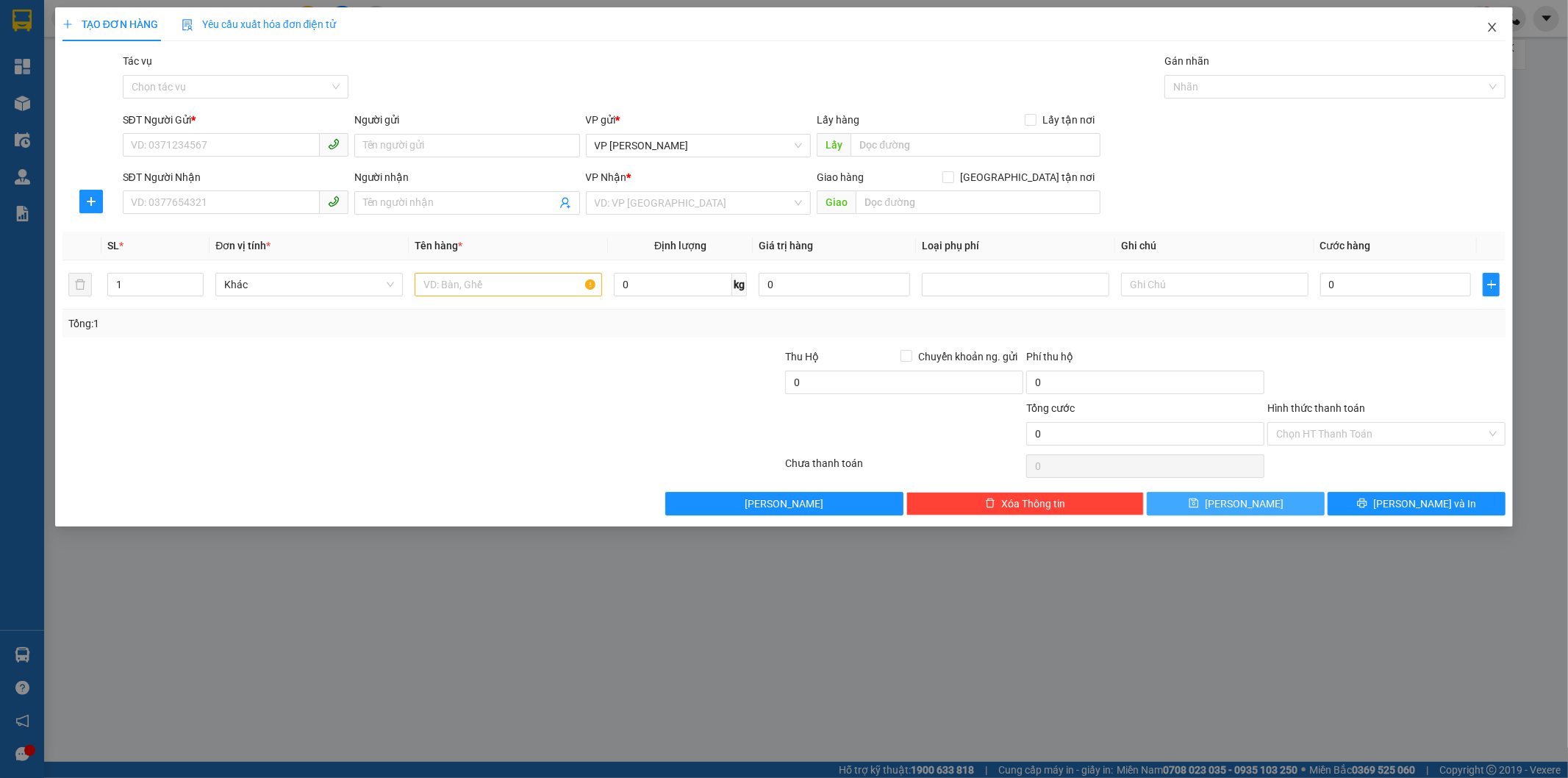
click at [1488, 24] on icon "close" at bounding box center [1492, 27] width 12 height 12
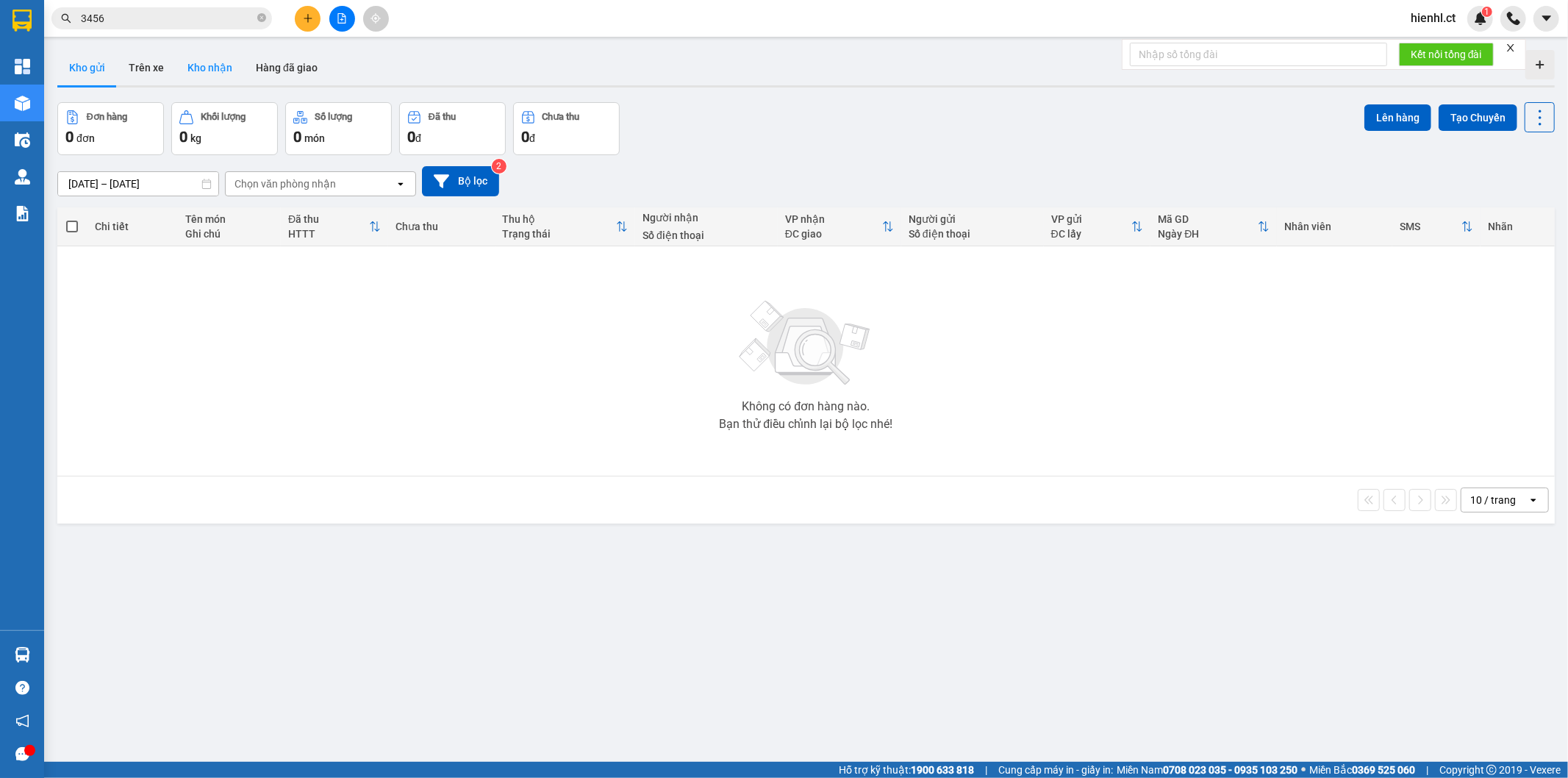
click at [224, 66] on button "Kho nhận" at bounding box center [209, 67] width 68 height 35
